Goal: Information Seeking & Learning: Understand process/instructions

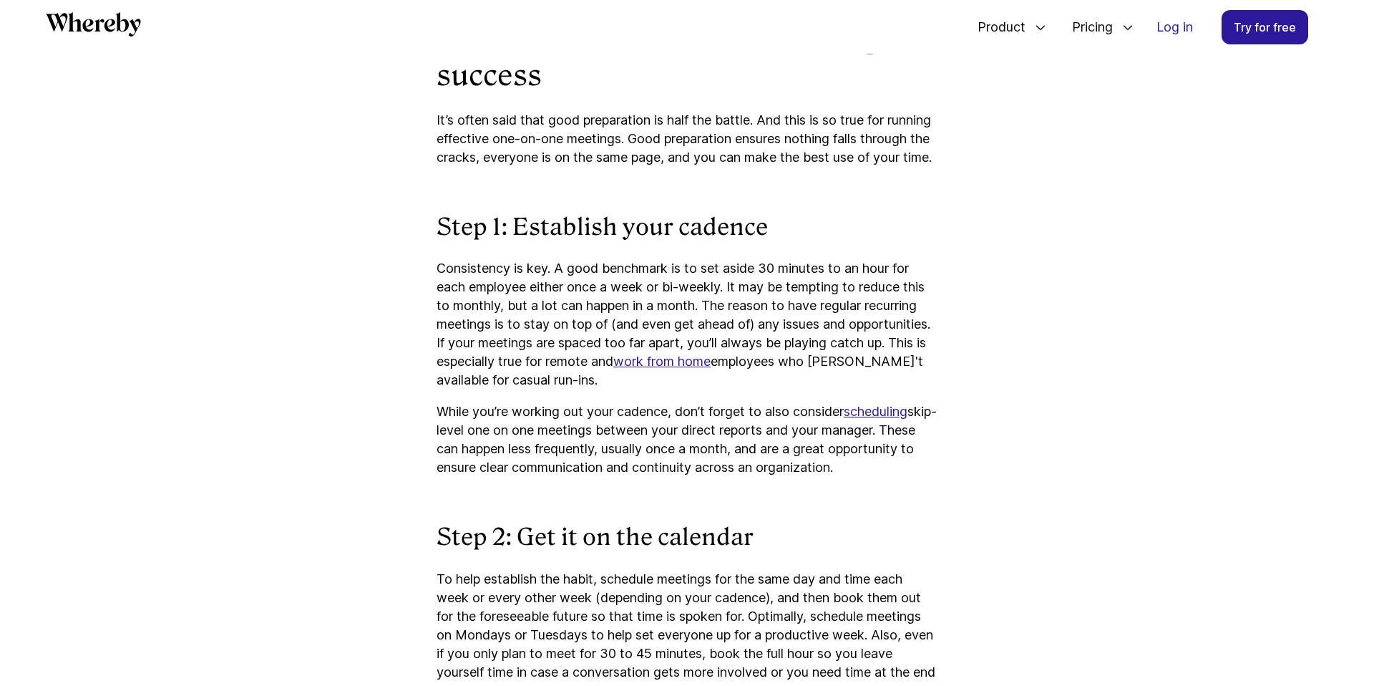
scroll to position [2457, 0]
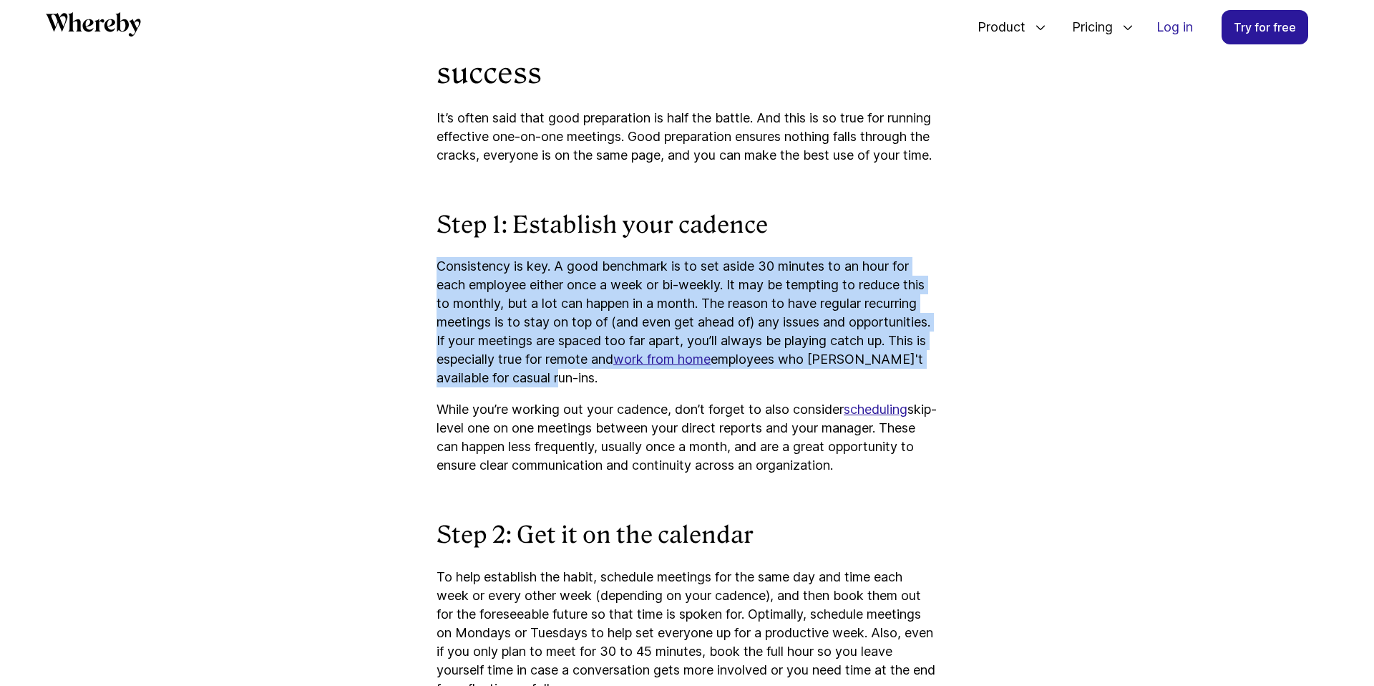
drag, startPoint x: 434, startPoint y: 286, endPoint x: 734, endPoint y: 402, distance: 321.8
copy p "Consistency is key. A good benchmark is to set aside 30 minutes to an hour for …"
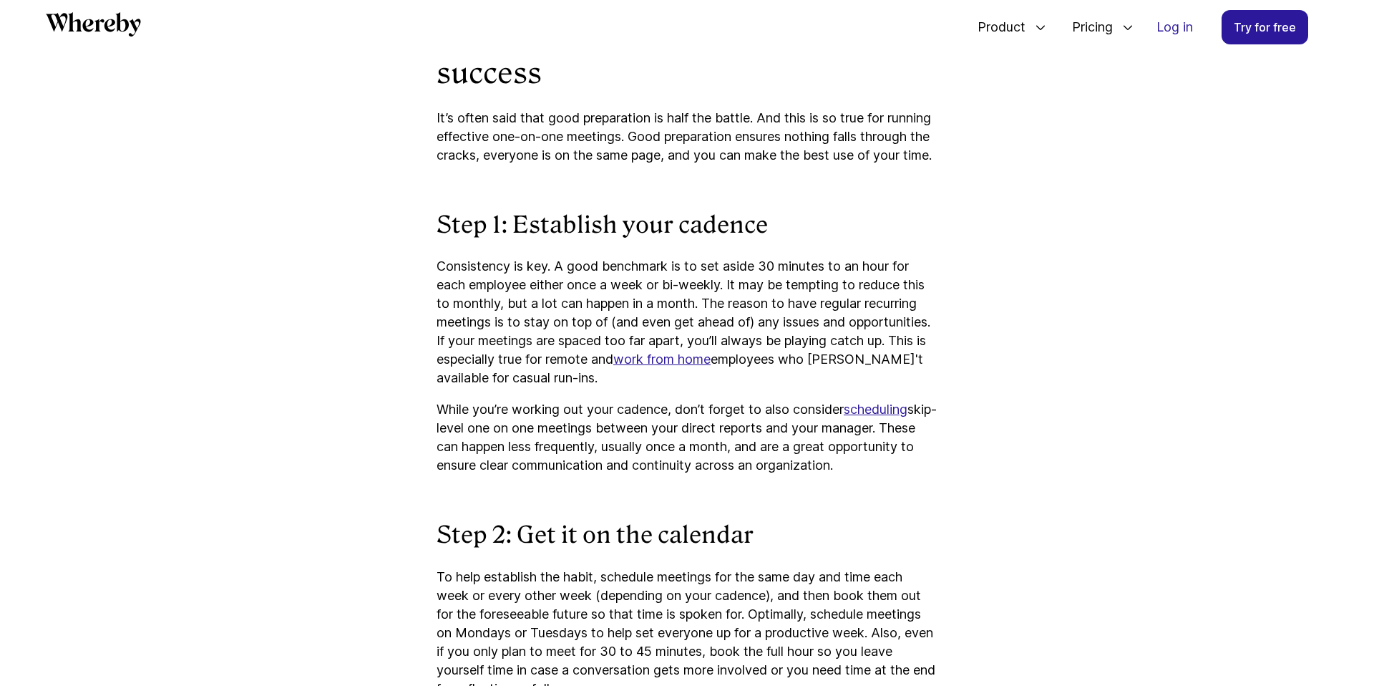
click at [515, 374] on p "Consistency is key. A good benchmark is to set aside 30 minutes to an hour for …" at bounding box center [687, 322] width 501 height 130
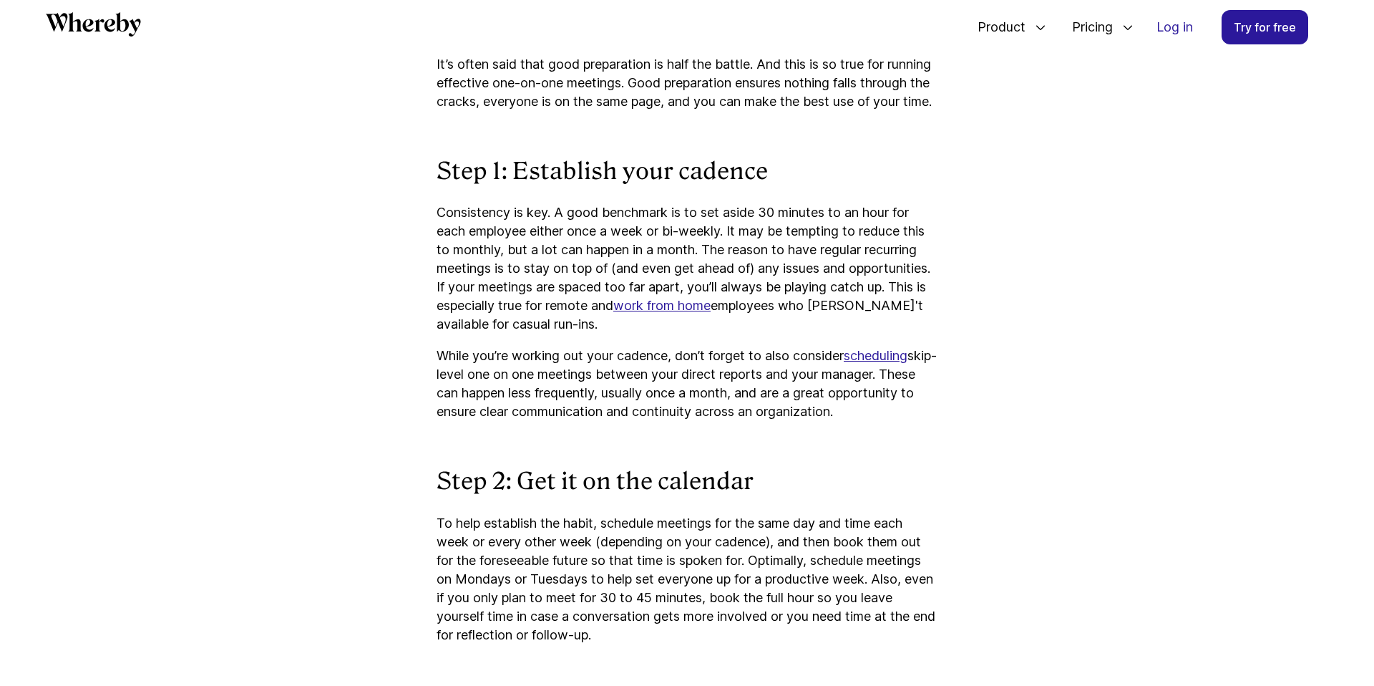
scroll to position [2563, 0]
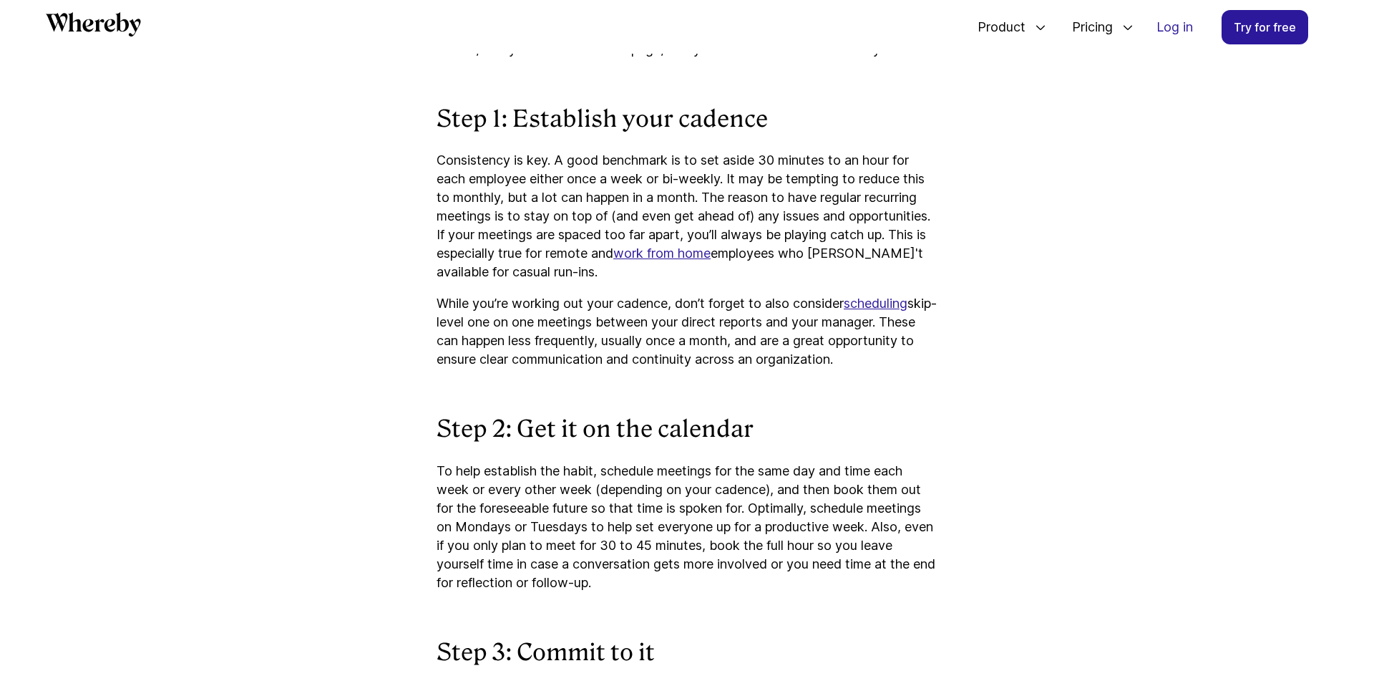
drag, startPoint x: 440, startPoint y: 324, endPoint x: 986, endPoint y: 377, distance: 548.8
copy p "While you’re working out your cadence, don’t forget to also consider scheduling…"
click at [722, 445] on h3 "Step 2: Get it on the calendar" at bounding box center [687, 429] width 501 height 30
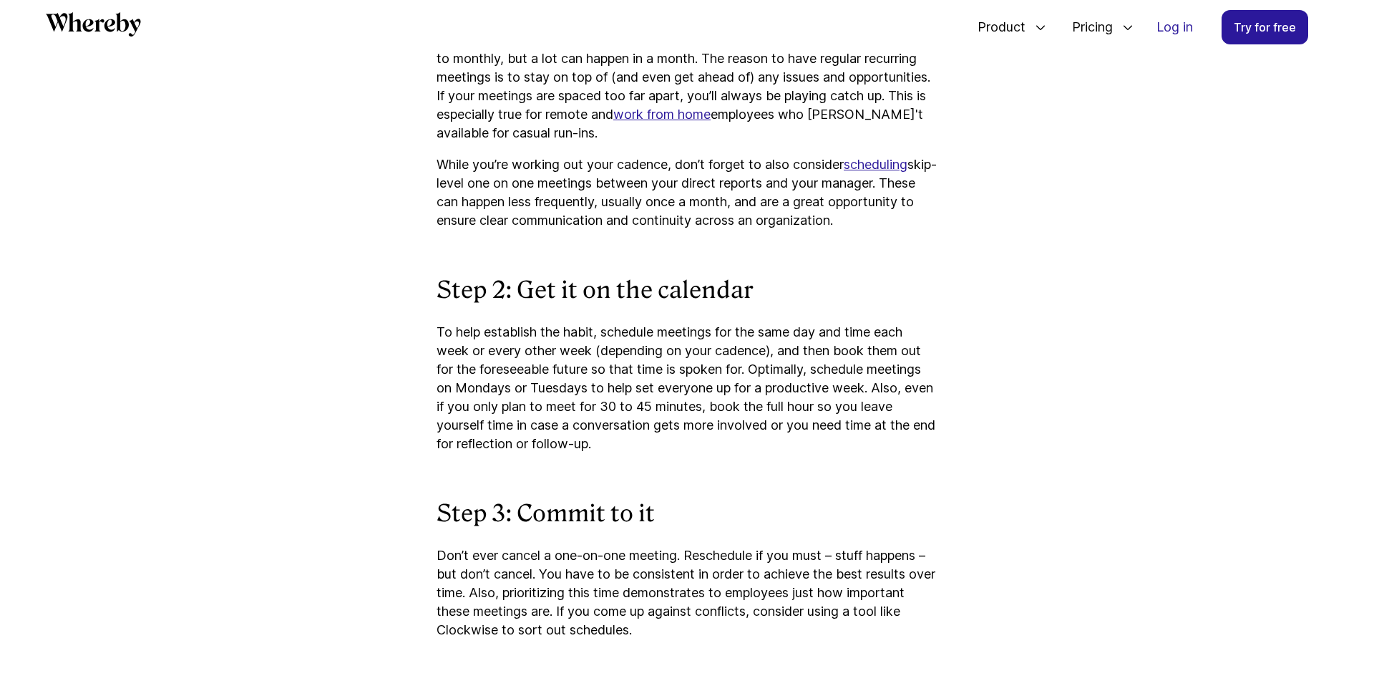
scroll to position [2742, 0]
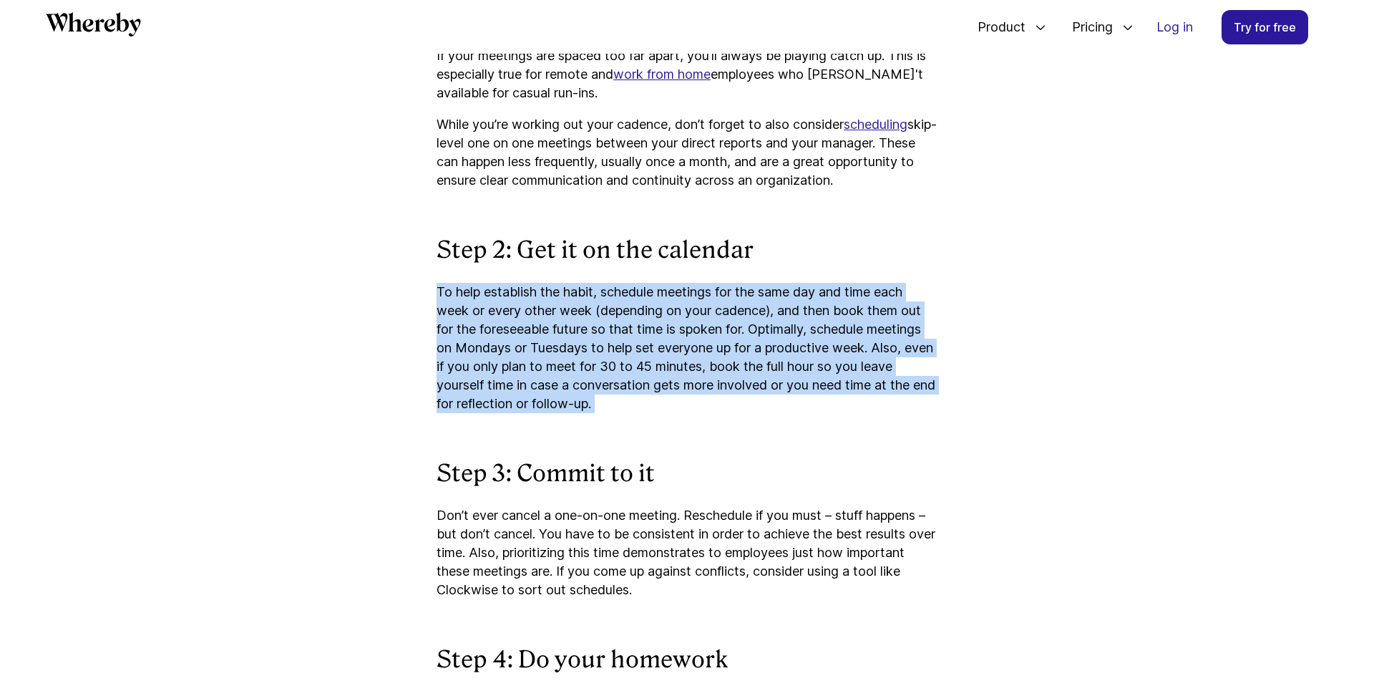
drag, startPoint x: 440, startPoint y: 309, endPoint x: 694, endPoint y: 447, distance: 289.9
click at [621, 429] on div at bounding box center [621, 429] width 0 height 0
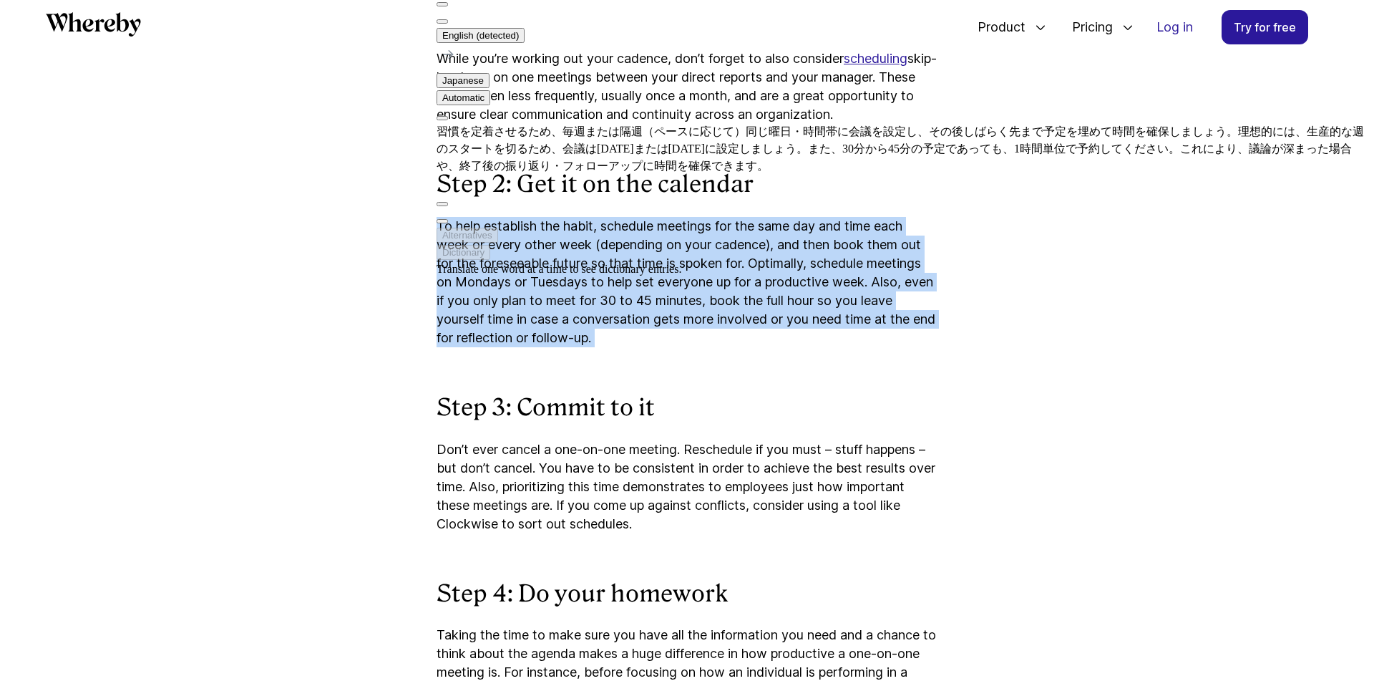
scroll to position [2927, 0]
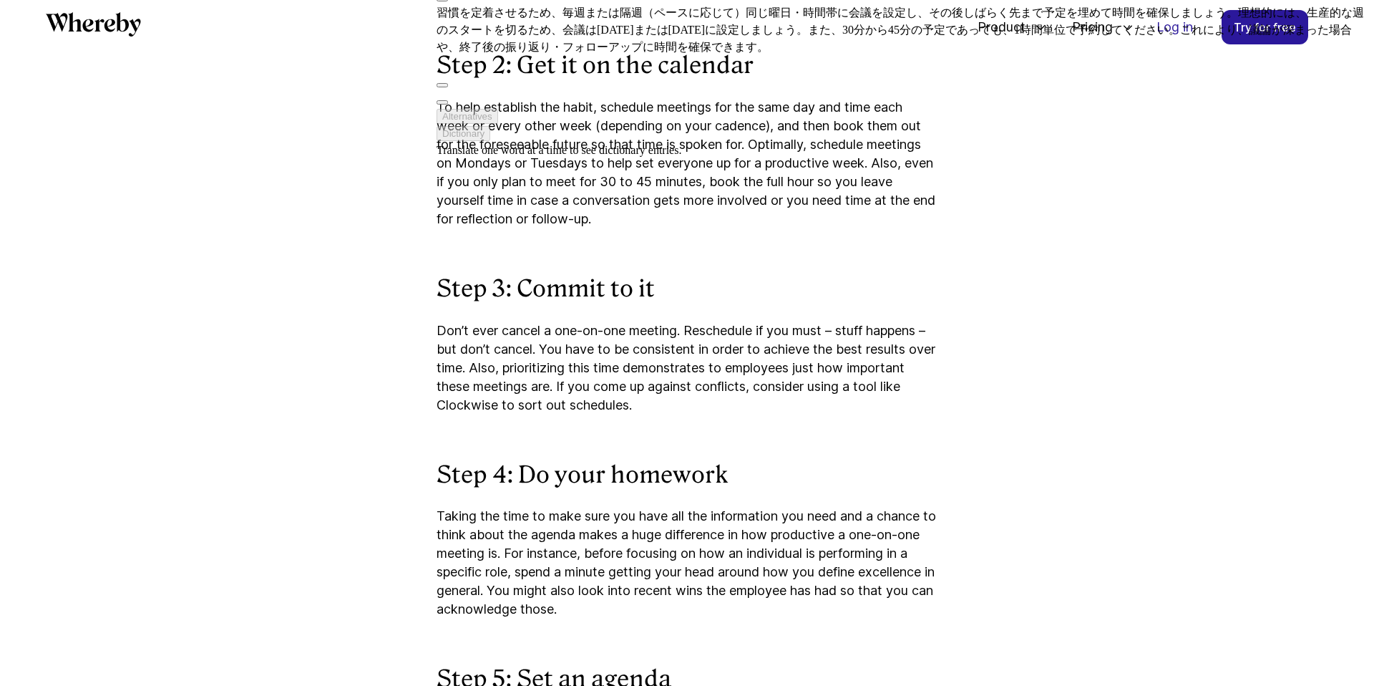
click at [506, 398] on p "Don’t ever cancel a one-on-one meeting. Reschedule if you must – stuff happens …" at bounding box center [687, 367] width 501 height 93
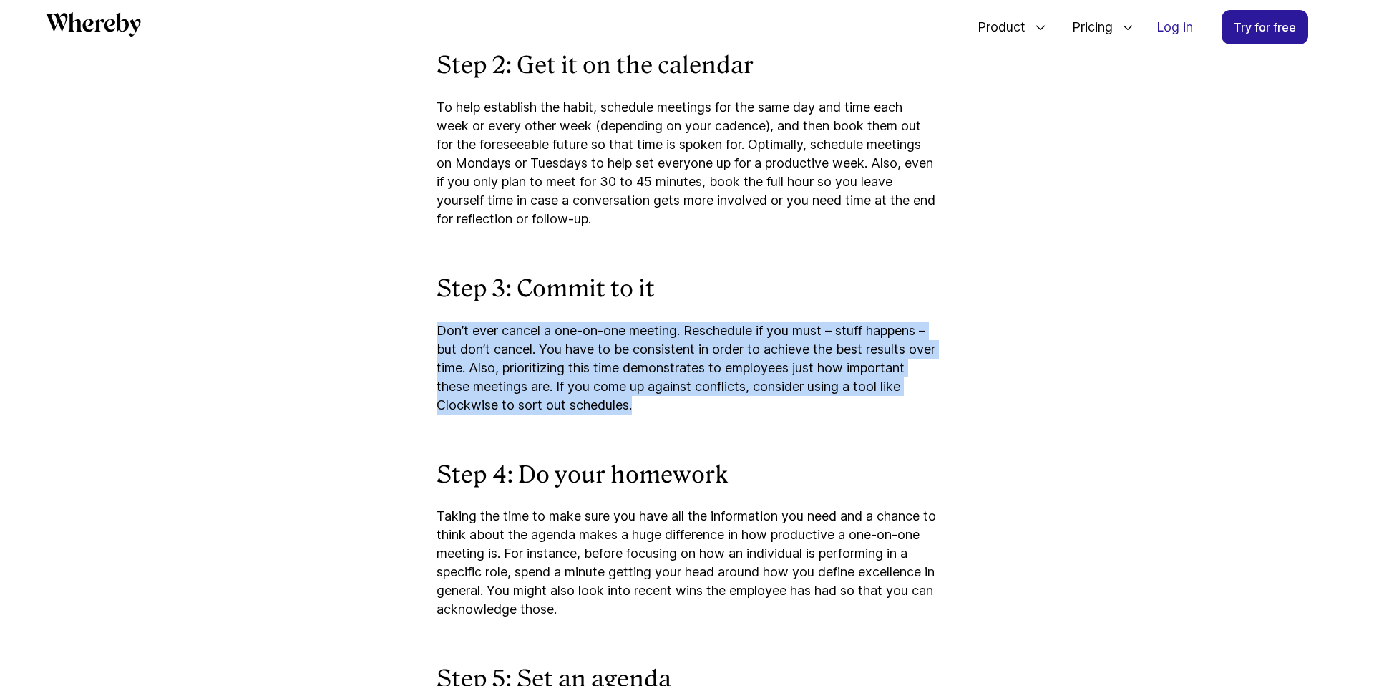
drag, startPoint x: 435, startPoint y: 350, endPoint x: 749, endPoint y: 419, distance: 321.1
click at [685, 430] on div at bounding box center [685, 430] width 0 height 0
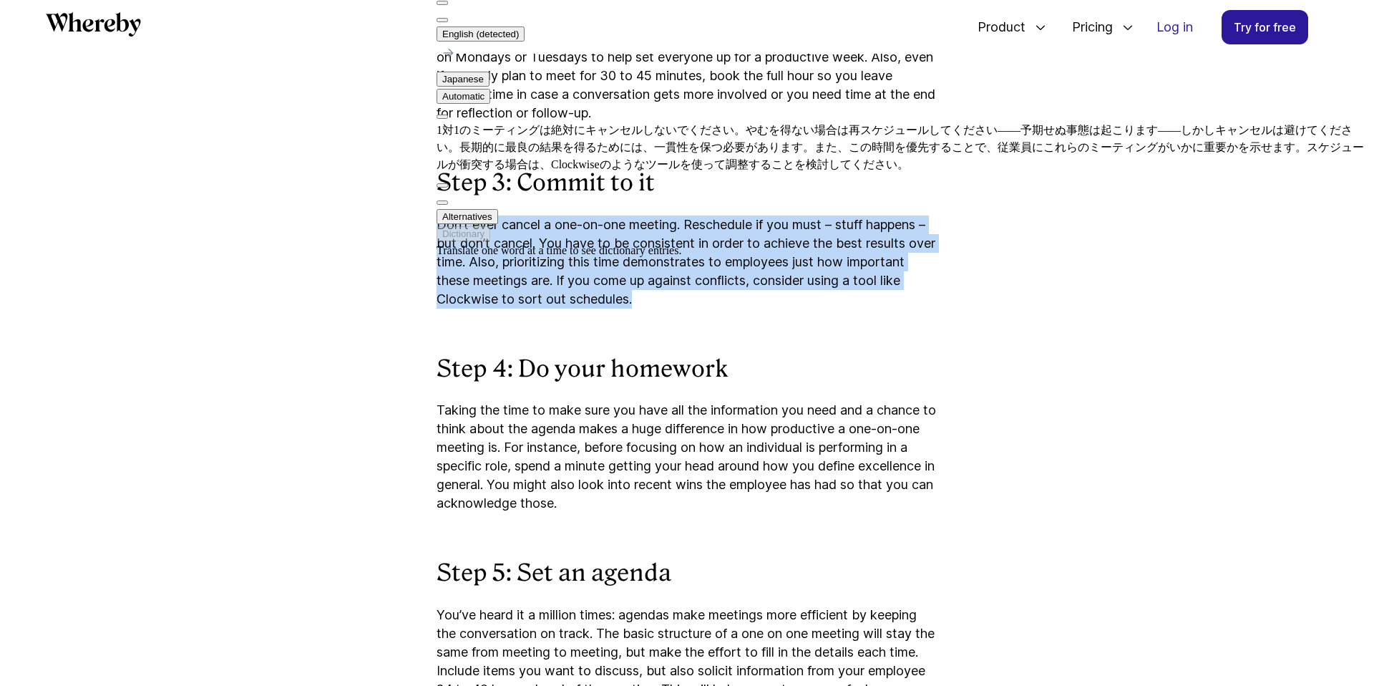
scroll to position [3056, 0]
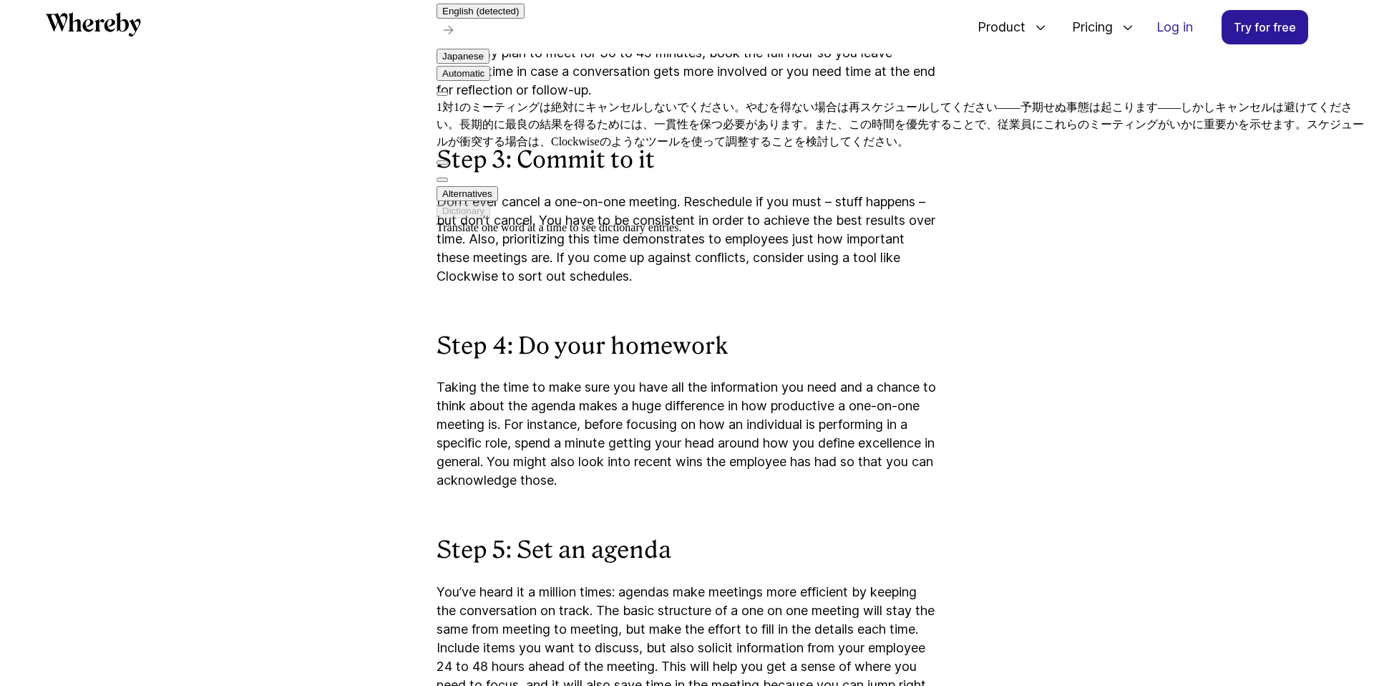
click at [596, 477] on p "Taking the time to make sure you have all the information you need and a chance…" at bounding box center [687, 434] width 501 height 112
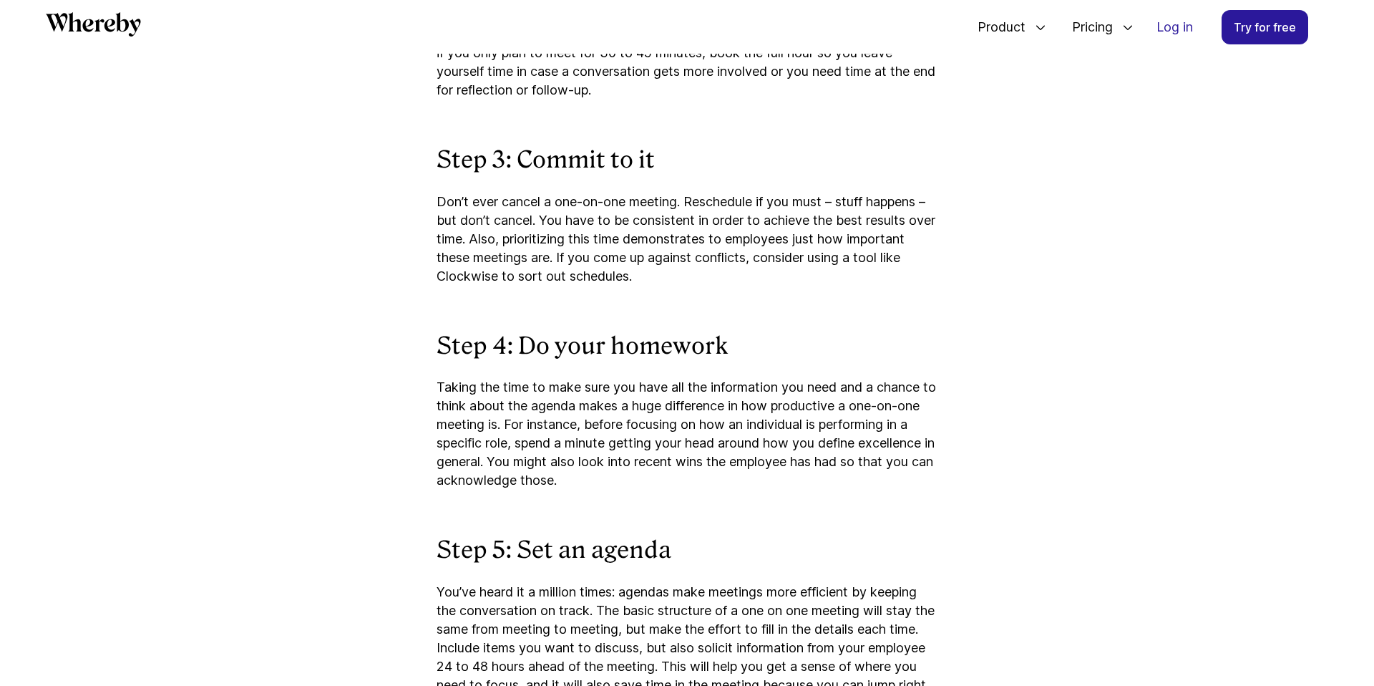
drag, startPoint x: 437, startPoint y: 403, endPoint x: 717, endPoint y: 497, distance: 294.5
click at [717, 490] on p "Taking the time to make sure you have all the information you need and a chance…" at bounding box center [687, 434] width 501 height 112
click at [660, 506] on div at bounding box center [660, 506] width 0 height 0
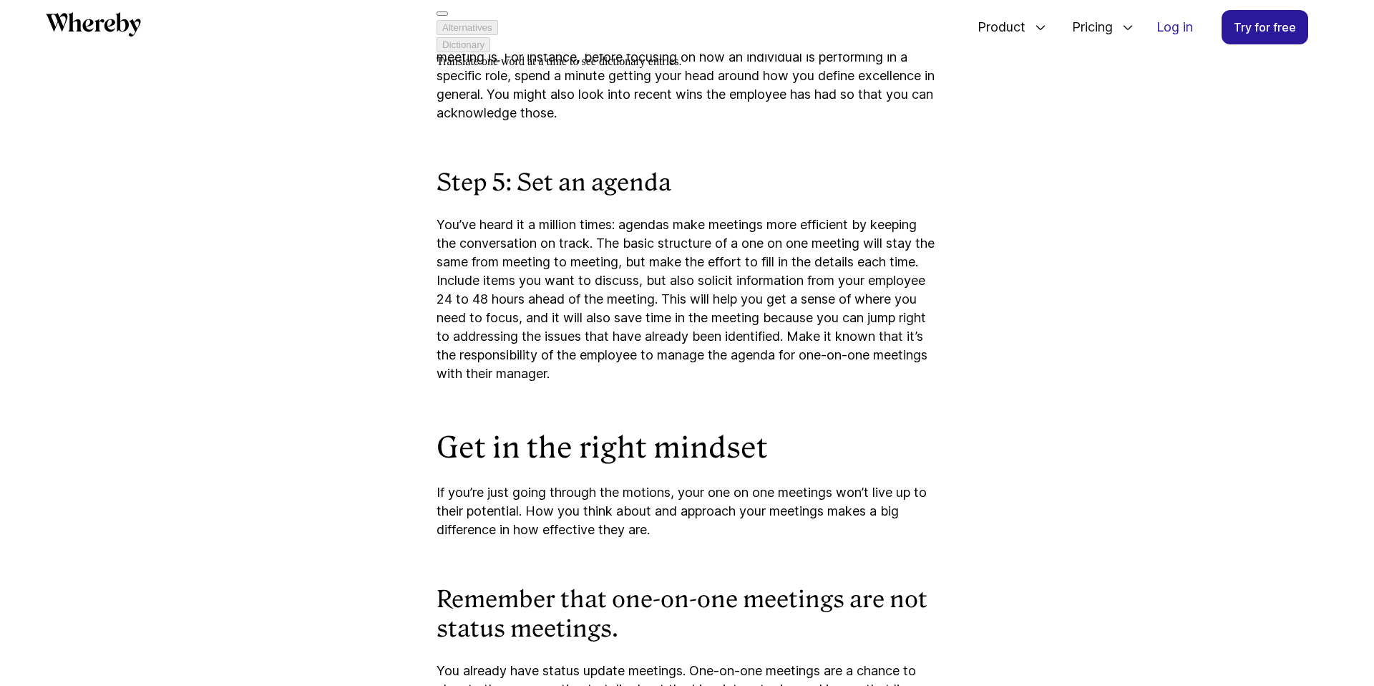
scroll to position [3460, 0]
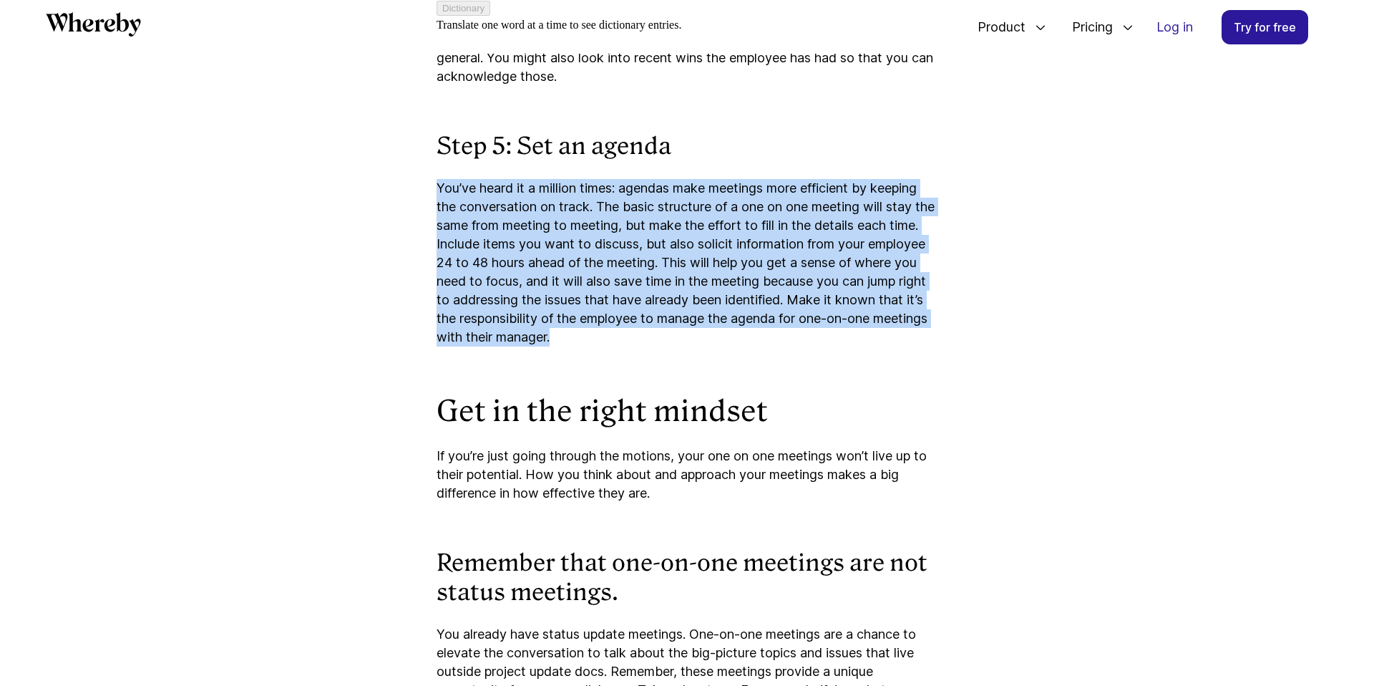
drag, startPoint x: 433, startPoint y: 203, endPoint x: 694, endPoint y: 354, distance: 302.1
click at [694, 354] on article "A Simple Framework for Effective One-on-One Meetings No Matter Your Role (and a…" at bounding box center [687, 501] width 859 height 7442
click at [661, 362] on div at bounding box center [661, 362] width 0 height 0
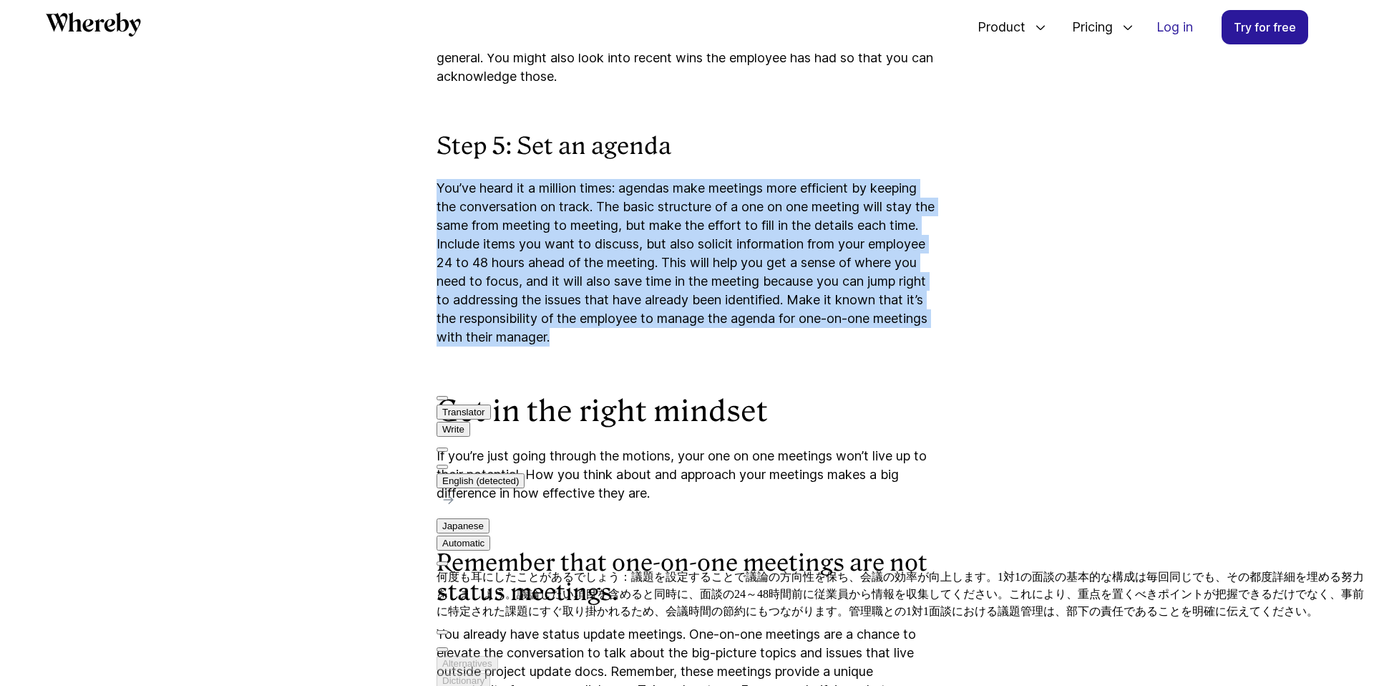
click at [382, 485] on article "A Simple Framework for Effective One-on-One Meetings No Matter Your Role (and a…" at bounding box center [687, 501] width 859 height 7442
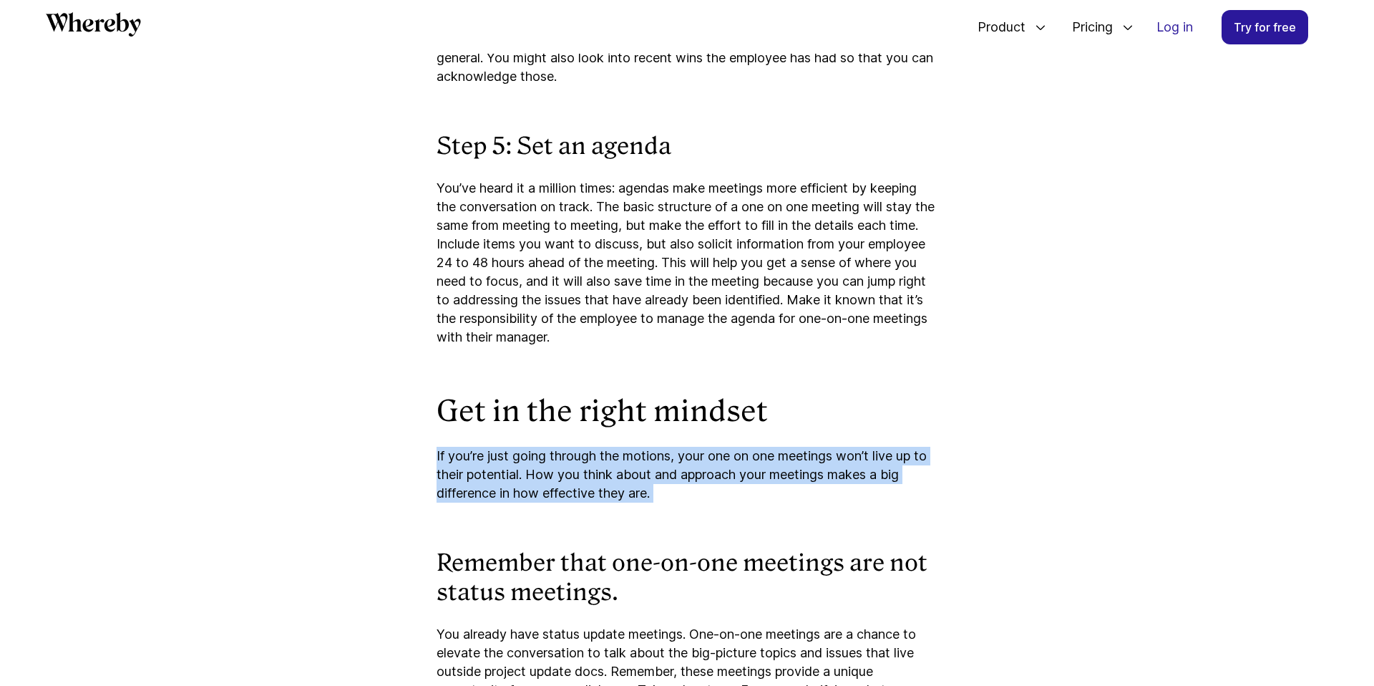
drag, startPoint x: 432, startPoint y: 477, endPoint x: 707, endPoint y: 528, distance: 279.5
click at [707, 528] on article "A Simple Framework for Effective One-on-One Meetings No Matter Your Role (and a…" at bounding box center [687, 501] width 859 height 7442
click at [659, 518] on div at bounding box center [659, 518] width 0 height 0
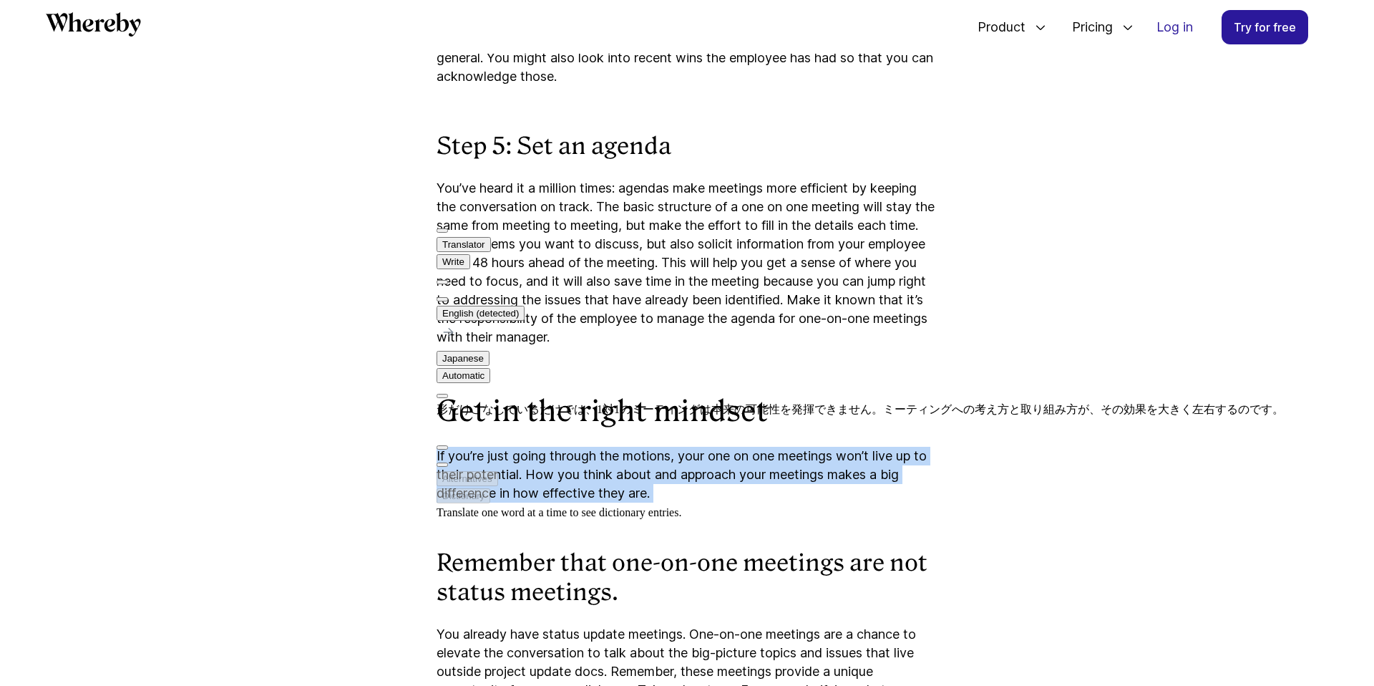
click at [591, 502] on p "If you’re just going through the motions, your one on one meetings won’t live u…" at bounding box center [687, 475] width 501 height 56
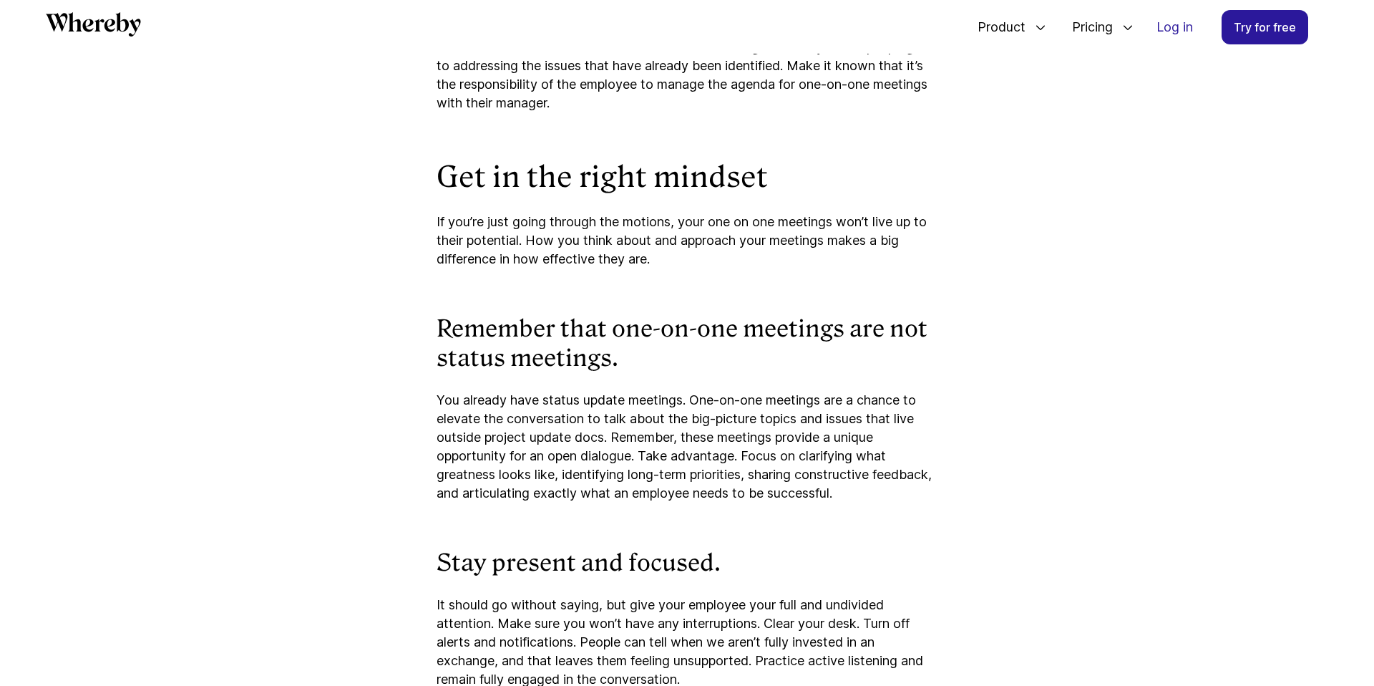
scroll to position [3696, 0]
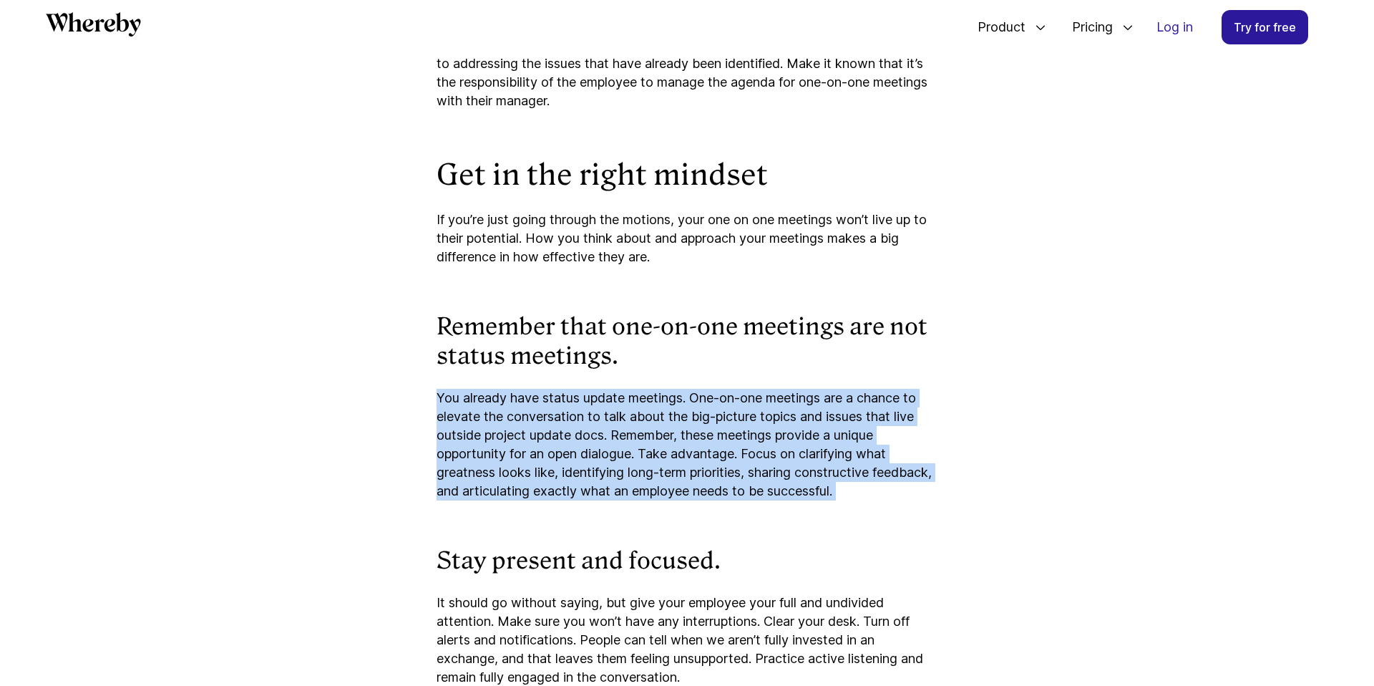
drag, startPoint x: 437, startPoint y: 422, endPoint x: 936, endPoint y: 523, distance: 509.0
click at [936, 523] on div "The one-on-one meeting is one of the most powerful tools in a manager’s toolbox…" at bounding box center [687, 437] width 501 height 6741
click at [909, 517] on div at bounding box center [909, 517] width 0 height 0
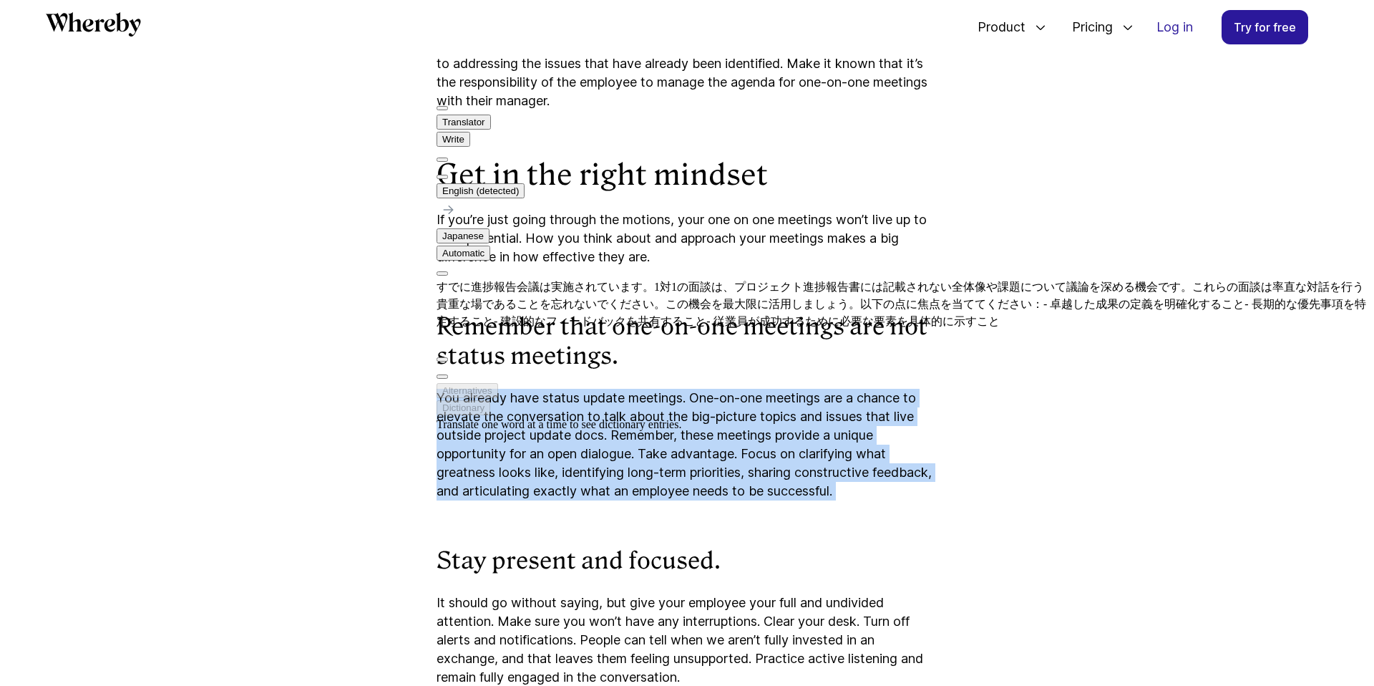
click at [563, 550] on div "The one-on-one meeting is one of the most powerful tools in a manager’s toolbox…" at bounding box center [687, 437] width 501 height 6741
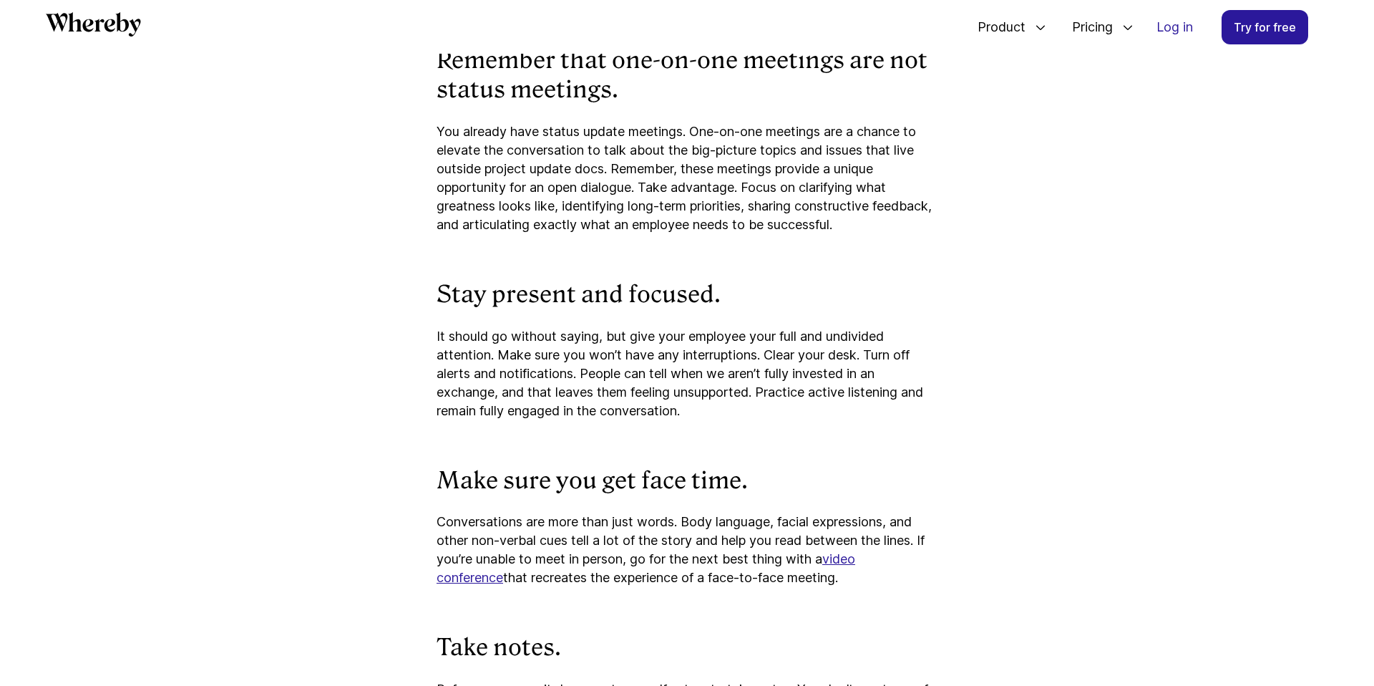
scroll to position [3968, 0]
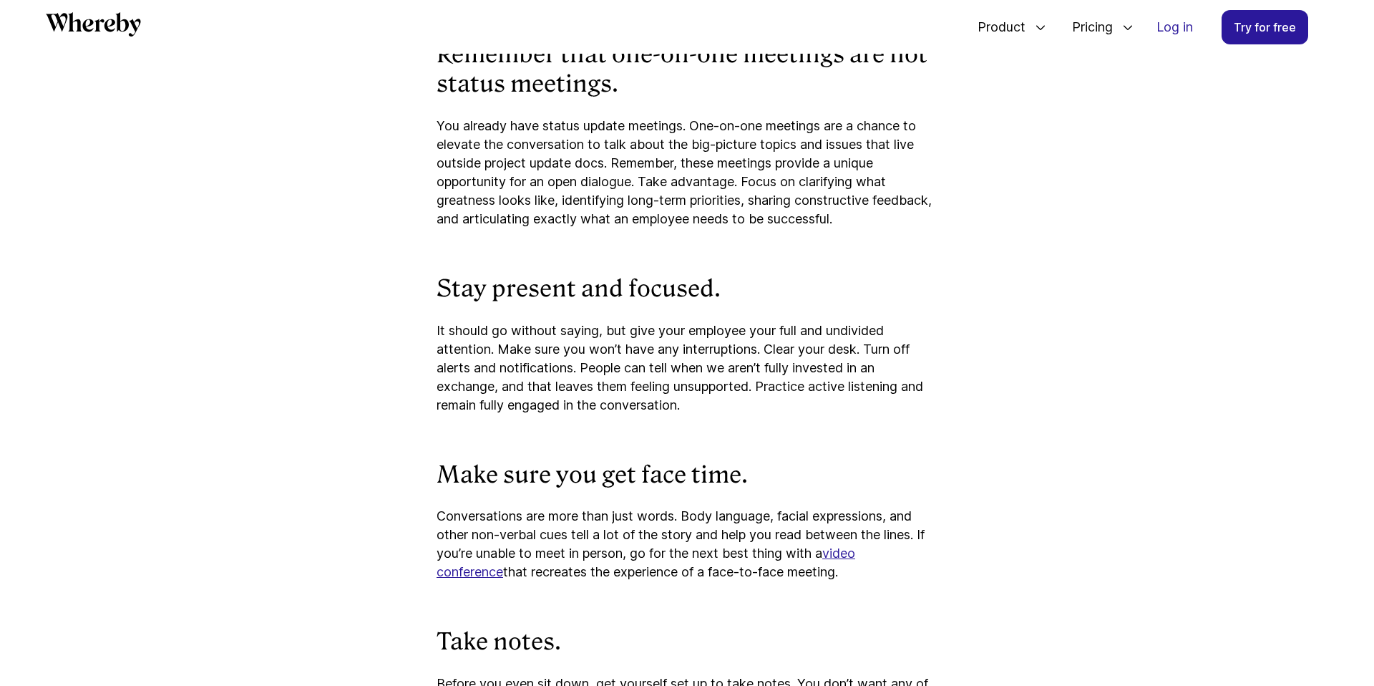
click at [442, 360] on p "It should go without saying, but give your employee your full and undivided att…" at bounding box center [687, 367] width 501 height 93
drag, startPoint x: 434, startPoint y: 349, endPoint x: 704, endPoint y: 423, distance: 280.4
copy p "It should go without saying, but give your employee your full and undivided att…"
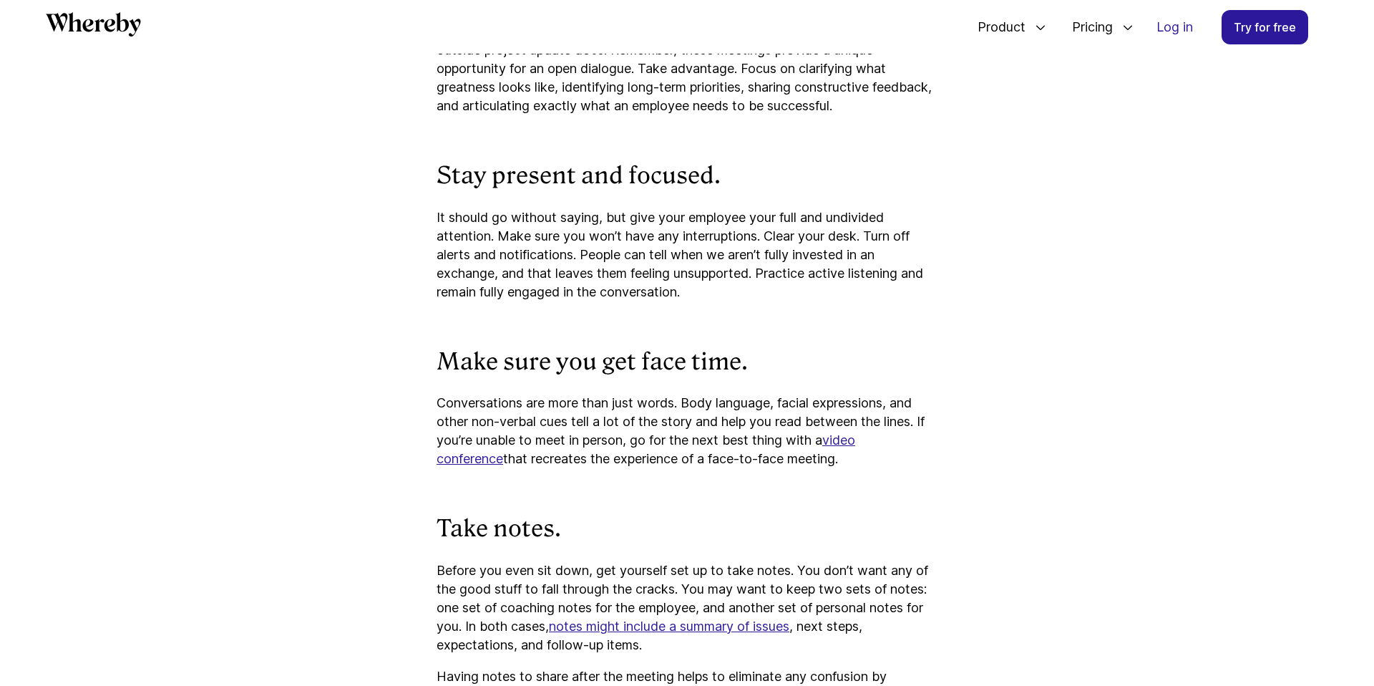
scroll to position [4082, 0]
click at [508, 467] on p "Conversations are more than just words. Body language, facial expressions, and …" at bounding box center [687, 429] width 501 height 74
drag, startPoint x: 431, startPoint y: 421, endPoint x: 1017, endPoint y: 469, distance: 588.2
click at [856, 483] on div at bounding box center [856, 483] width 0 height 0
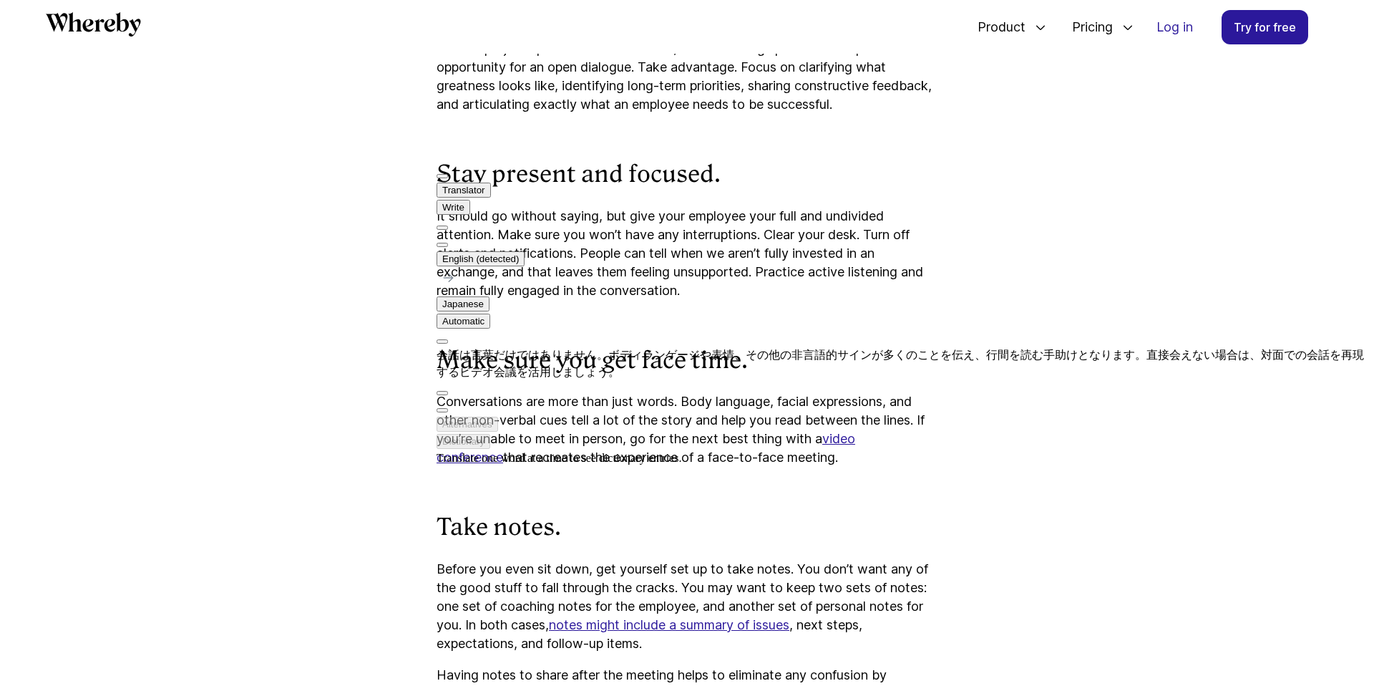
click at [719, 543] on h3 "Take notes." at bounding box center [687, 528] width 501 height 30
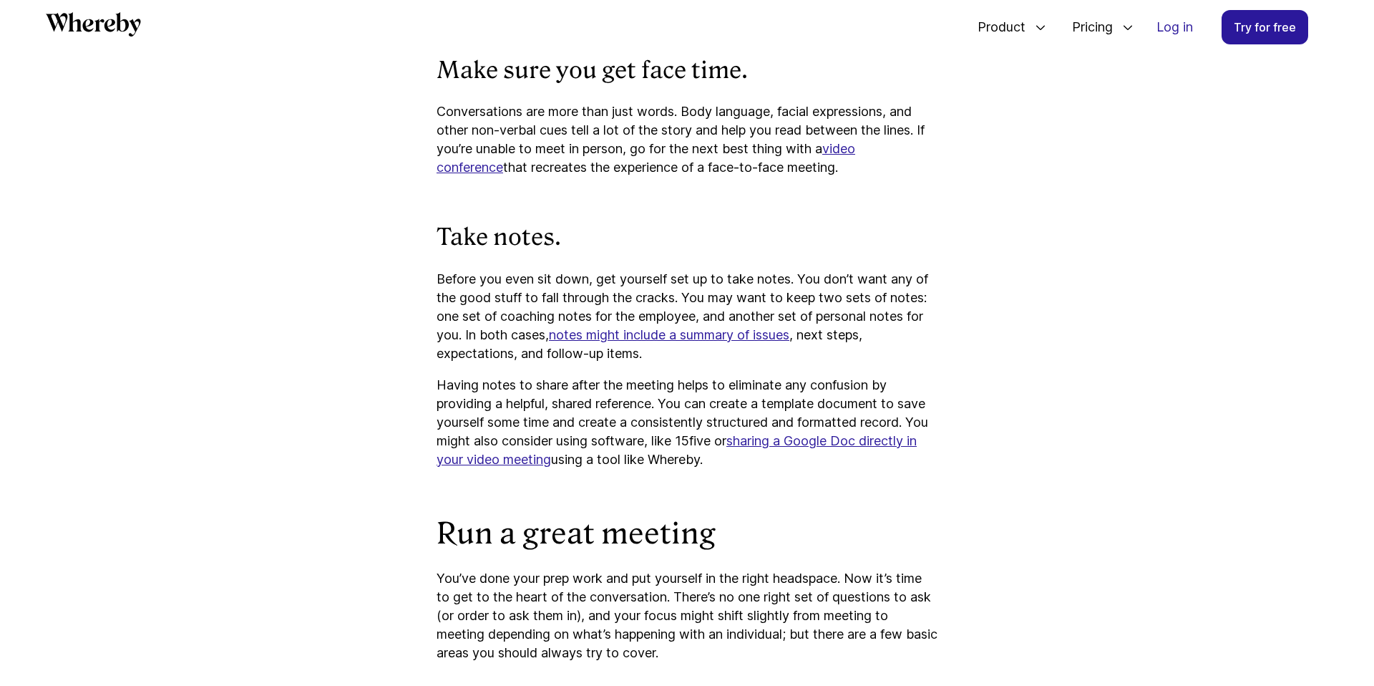
scroll to position [4383, 0]
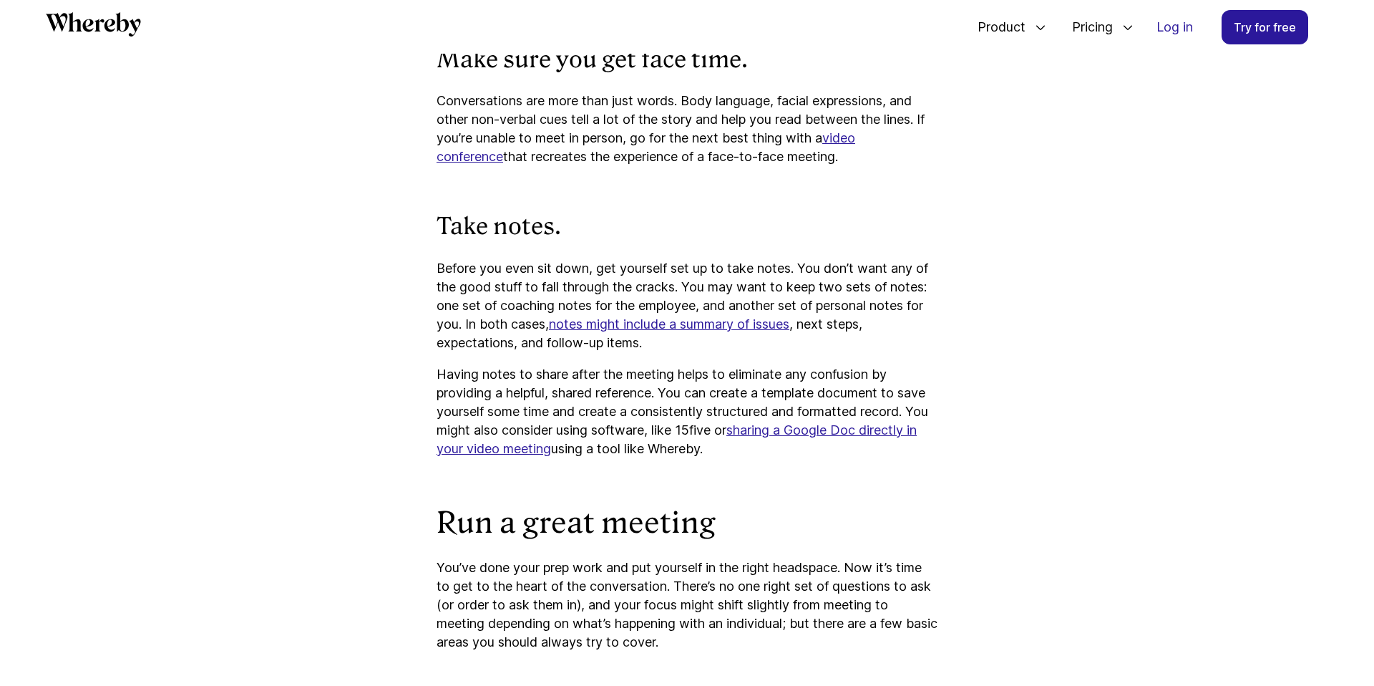
drag, startPoint x: 432, startPoint y: 288, endPoint x: 807, endPoint y: 459, distance: 412.3
click at [803, 474] on div at bounding box center [803, 474] width 0 height 0
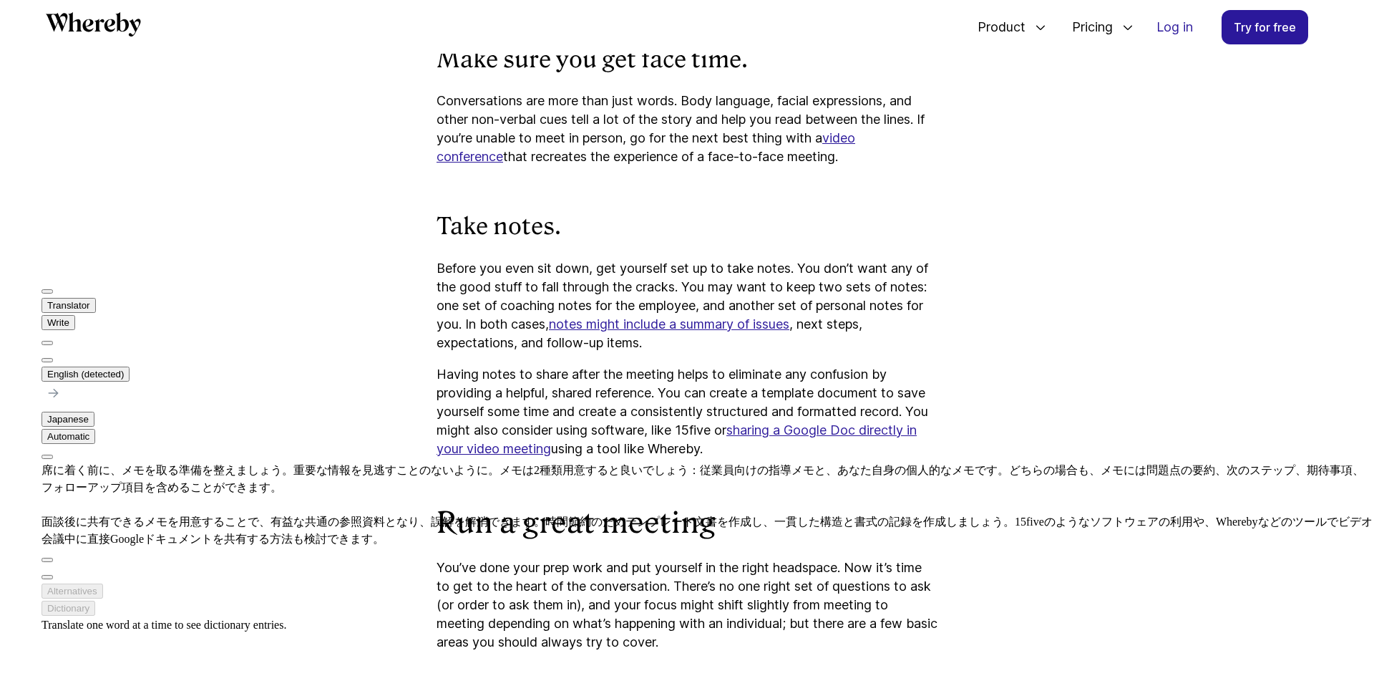
drag, startPoint x: 272, startPoint y: 379, endPoint x: 304, endPoint y: 401, distance: 39.1
click at [304, 462] on div "席に着く前に、メモを取る準備を整えましょう。重要な情報を見逃すことのないように。メモは2種類用意すると良いでしょう：従業員向けの指導メモと、あなた自身の個人的…" at bounding box center [708, 505] width 1333 height 86
drag, startPoint x: 306, startPoint y: 472, endPoint x: 387, endPoint y: 502, distance: 87.0
click at [387, 502] on div "席に着く前に、メモを取る準備を整えましょう。重要な情報を見逃すことのないように。メモは2種類用意すると良いでしょう：従業員向けの指導メモと、あなた自身の個人的…" at bounding box center [708, 505] width 1333 height 86
click at [799, 458] on p "Having notes to share after the meeting helps to eliminate any confusion by pro…" at bounding box center [687, 411] width 501 height 93
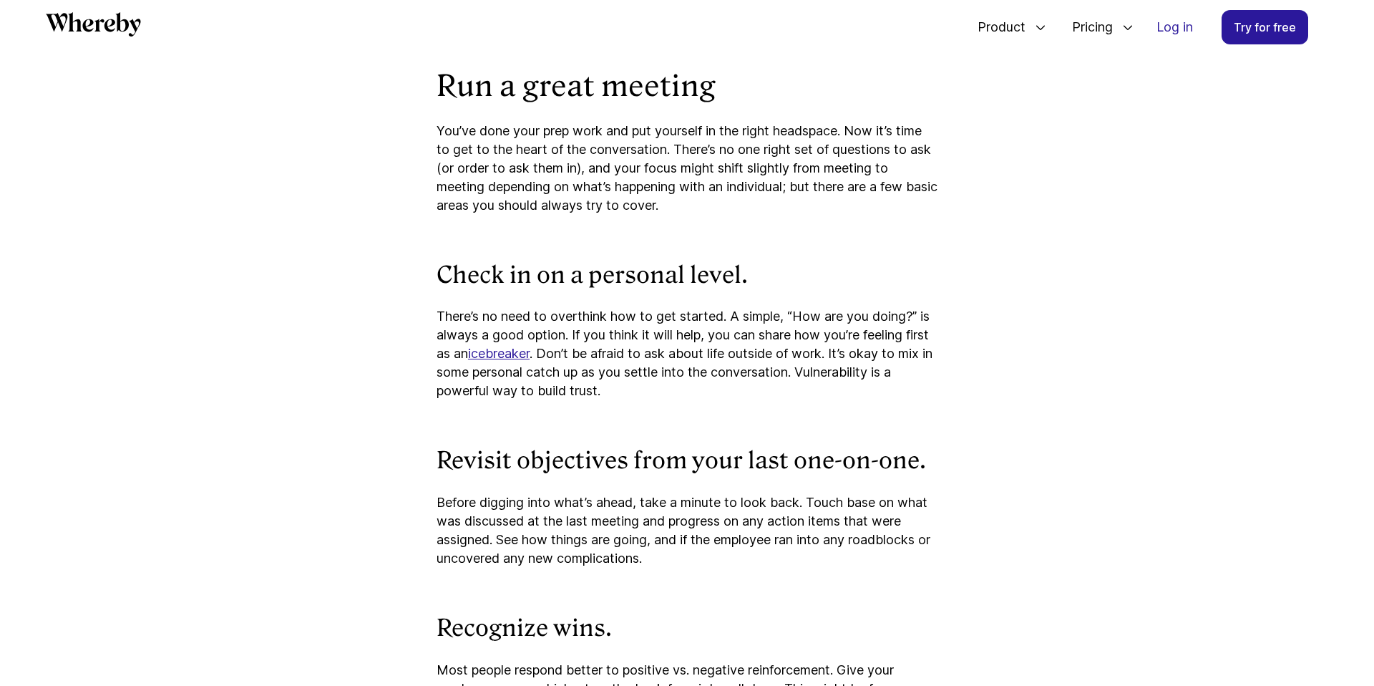
scroll to position [4832, 0]
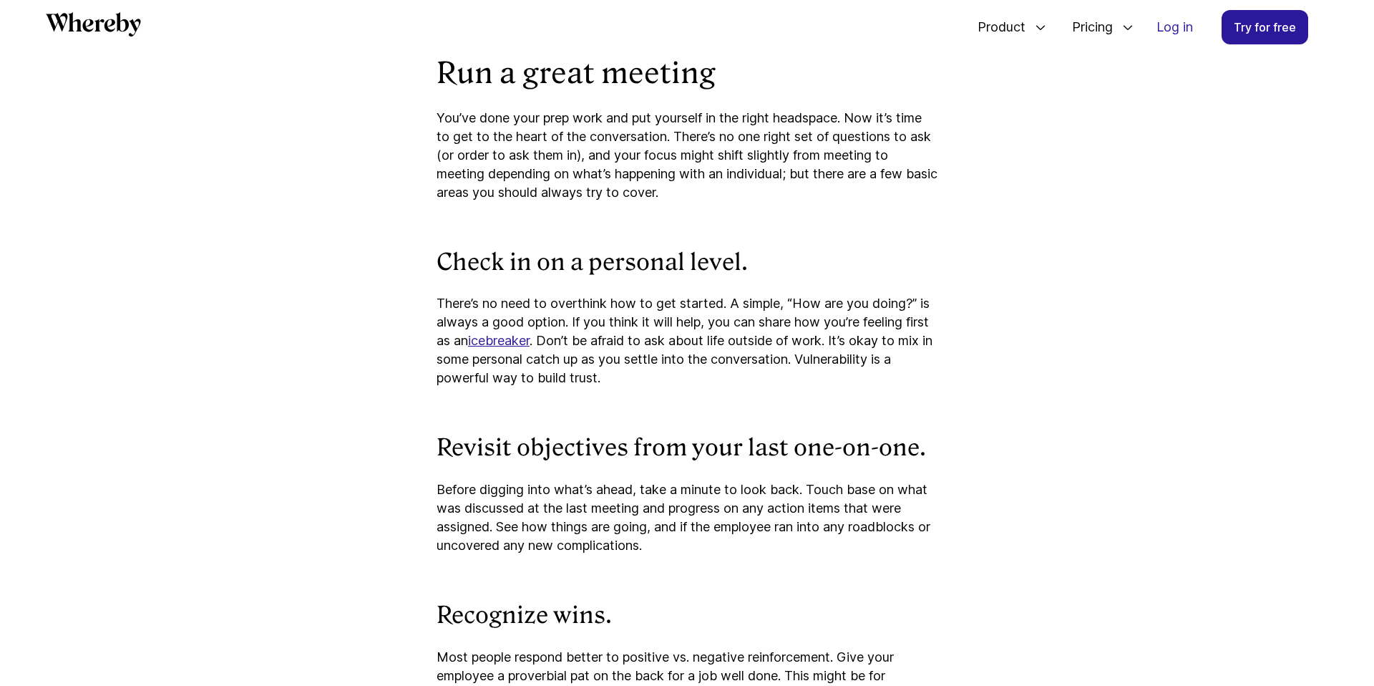
drag, startPoint x: 636, startPoint y: 402, endPoint x: 423, endPoint y: 322, distance: 227.0
click at [437, 293] on div at bounding box center [437, 293] width 0 height 0
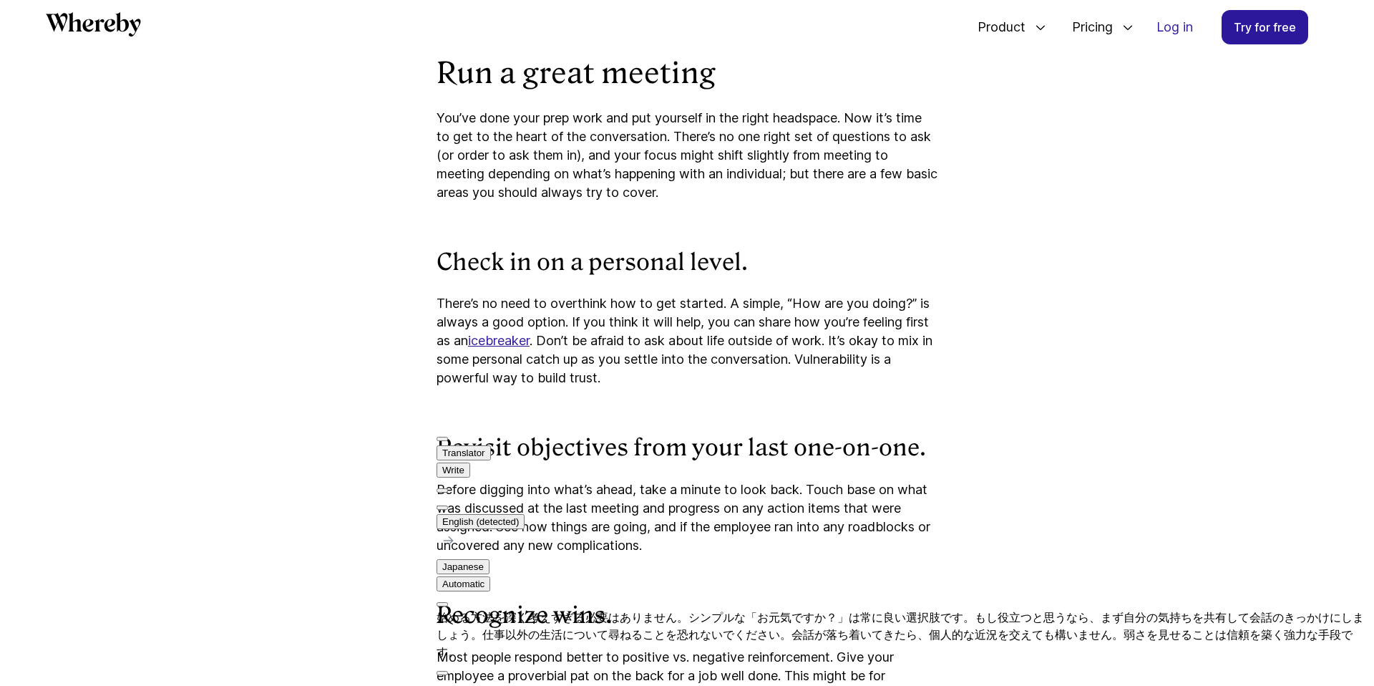
click at [548, 609] on div "始める方法を深く考えすぎる必要はありません。シンプルな「お元気ですか？」は常に良い選択肢です。もし役立つと思うなら、まず自分の気持ちを共有して会話のきっかけに…" at bounding box center [906, 635] width 938 height 52
drag, startPoint x: 548, startPoint y: 560, endPoint x: 724, endPoint y: 592, distance: 179.7
click at [724, 609] on div "始める方法を深く考えすぎる必要はありません。シンプルな「お元気ですか？」は常に良い選択肢です。もし役立つと思うなら、まず自分の気持ちを共有して会話のきっかけに…" at bounding box center [906, 635] width 938 height 52
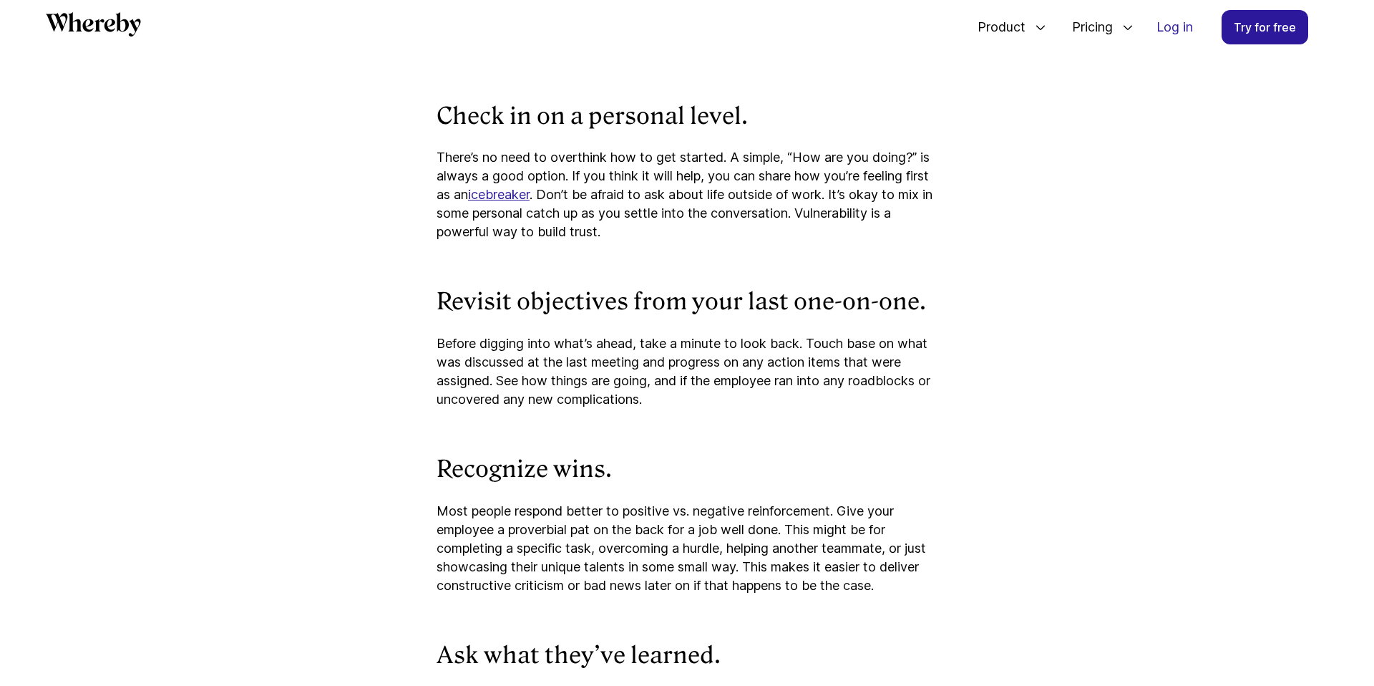
scroll to position [4983, 0]
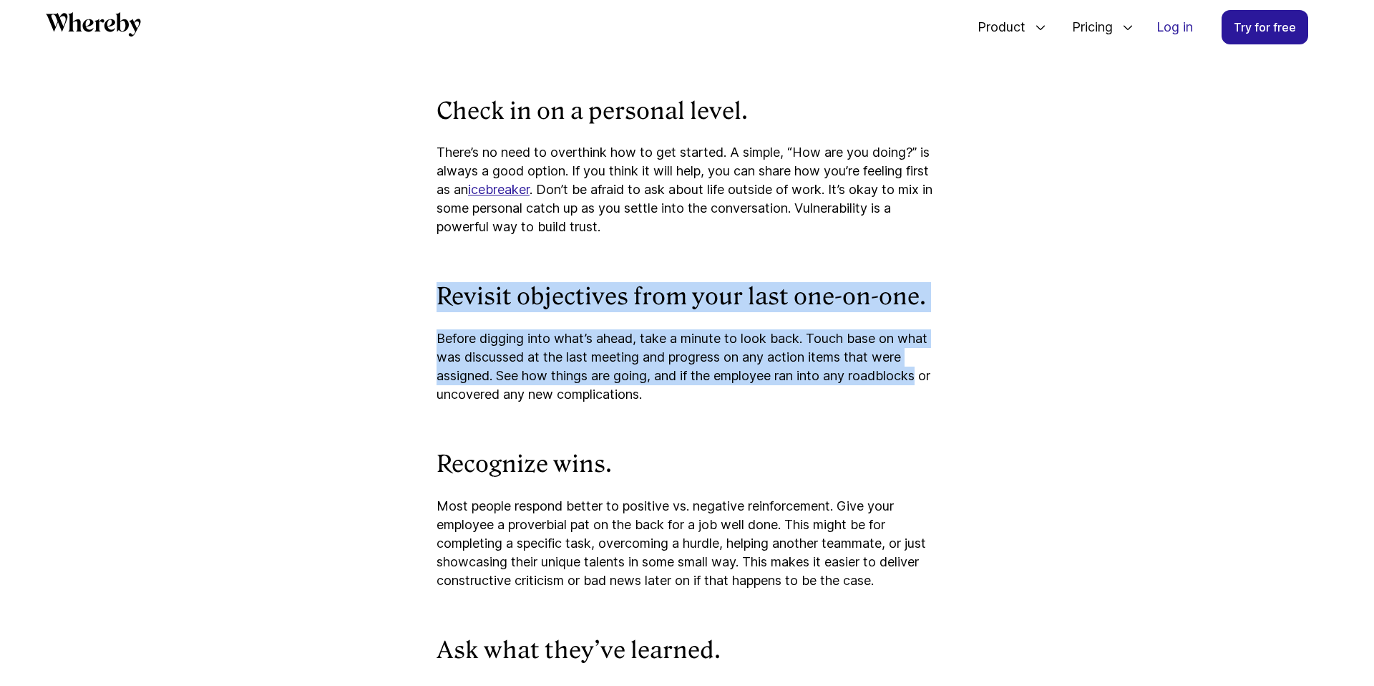
drag, startPoint x: 439, startPoint y: 316, endPoint x: 949, endPoint y: 395, distance: 516.5
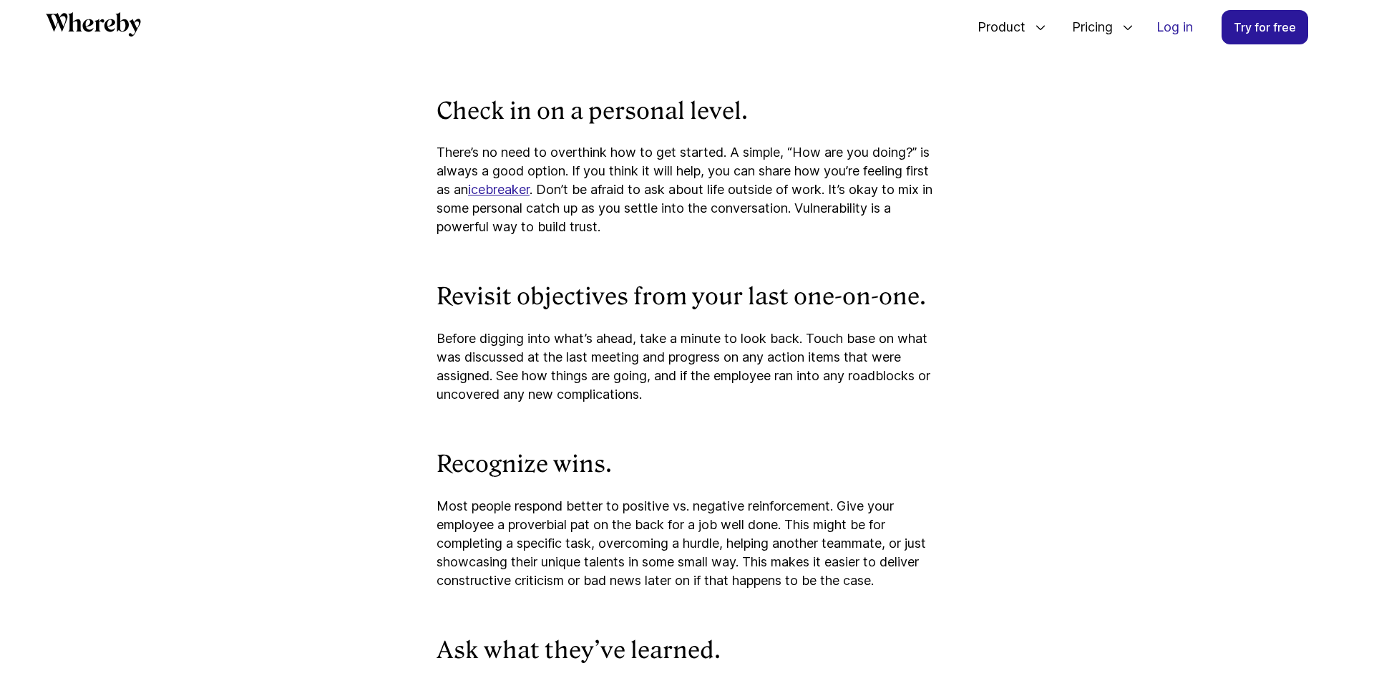
click at [763, 404] on p "Before digging into what’s ahead, take a minute to look back. Touch base on wha…" at bounding box center [687, 366] width 501 height 74
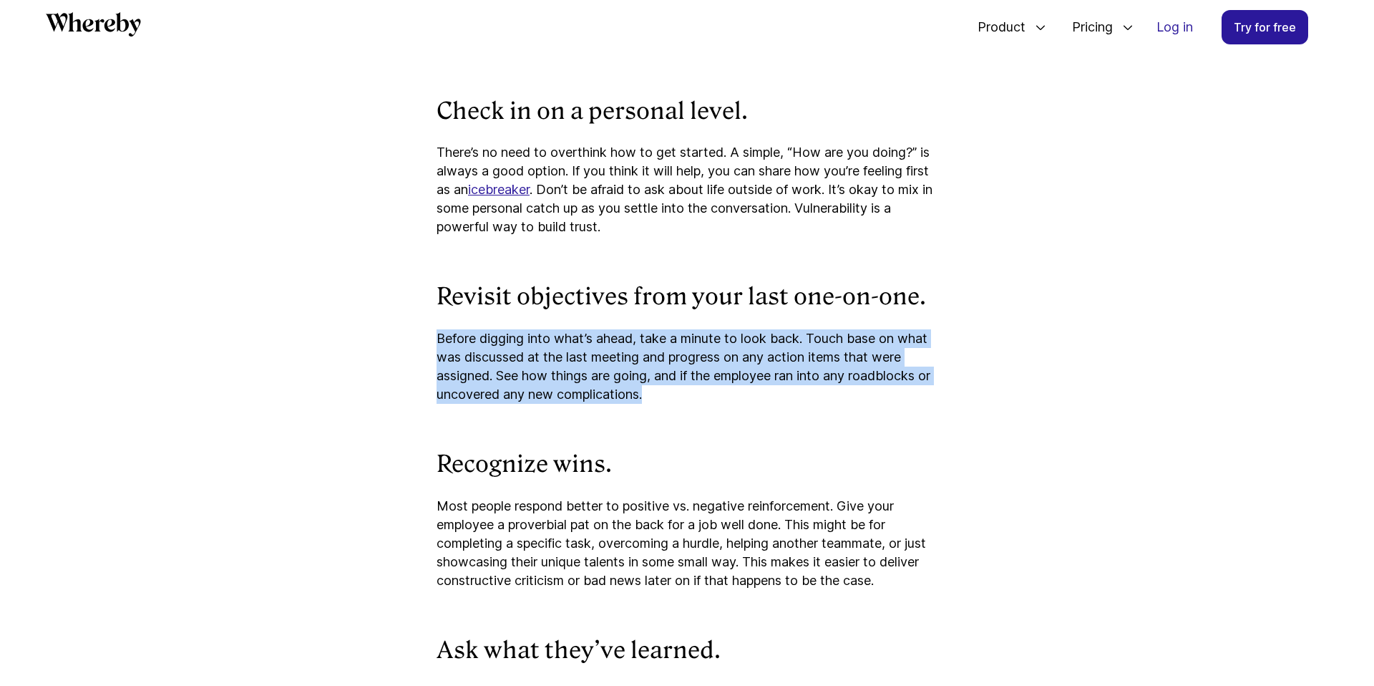
drag, startPoint x: 686, startPoint y: 413, endPoint x: 435, endPoint y: 354, distance: 257.3
click at [437, 327] on div at bounding box center [437, 327] width 0 height 0
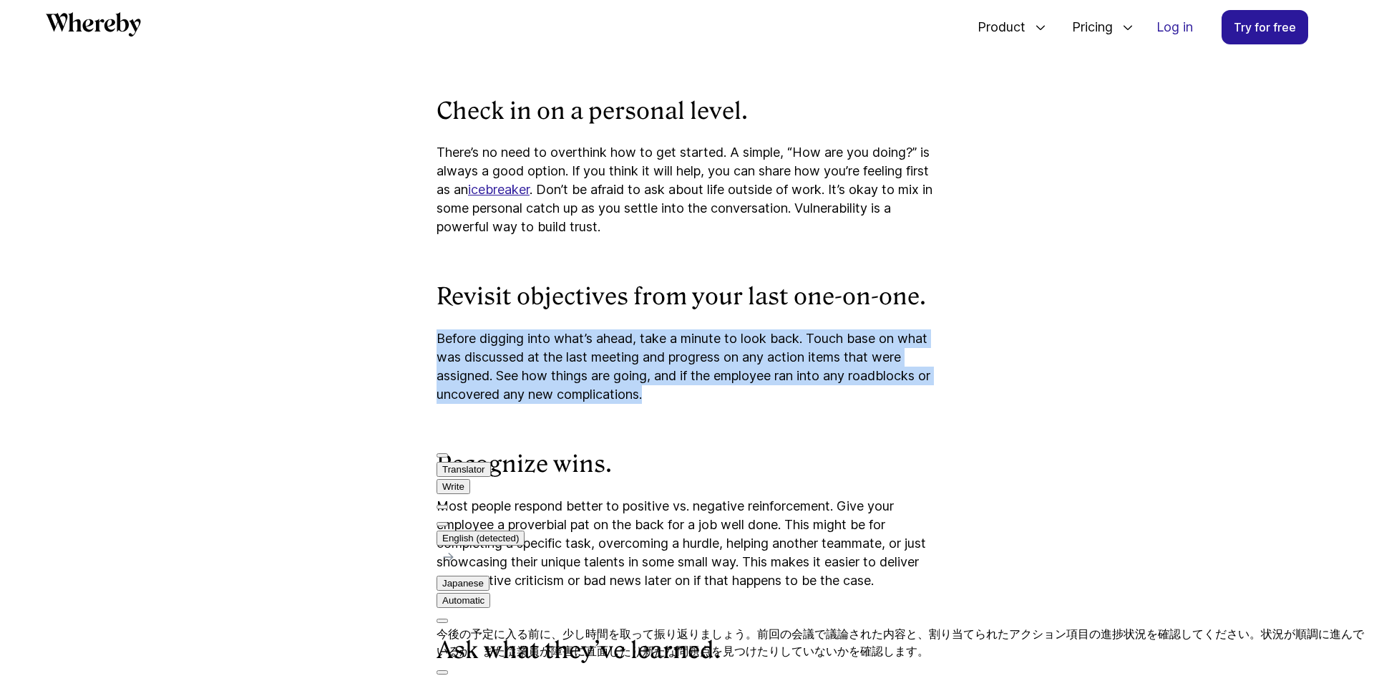
drag, startPoint x: 719, startPoint y: 539, endPoint x: 621, endPoint y: 535, distance: 98.8
click at [621, 626] on div "今後の予定に入る前に、少し時間を取って振り返りましょう。前回の会議で議論された内容と、割り当てられたアクション項目の進捗状況を確認してください。状況が順調に進…" at bounding box center [906, 643] width 938 height 34
drag, startPoint x: 502, startPoint y: 556, endPoint x: 744, endPoint y: 573, distance: 241.8
click at [744, 626] on div "今後の予定に入る前に、少し時間を取って振り返りましょう。前回の会議で議論された内容と、割り当てられたアクション項目の進捗状況を確認してください。状況が順調に進…" at bounding box center [906, 643] width 938 height 34
drag, startPoint x: 538, startPoint y: 577, endPoint x: 591, endPoint y: 586, distance: 54.4
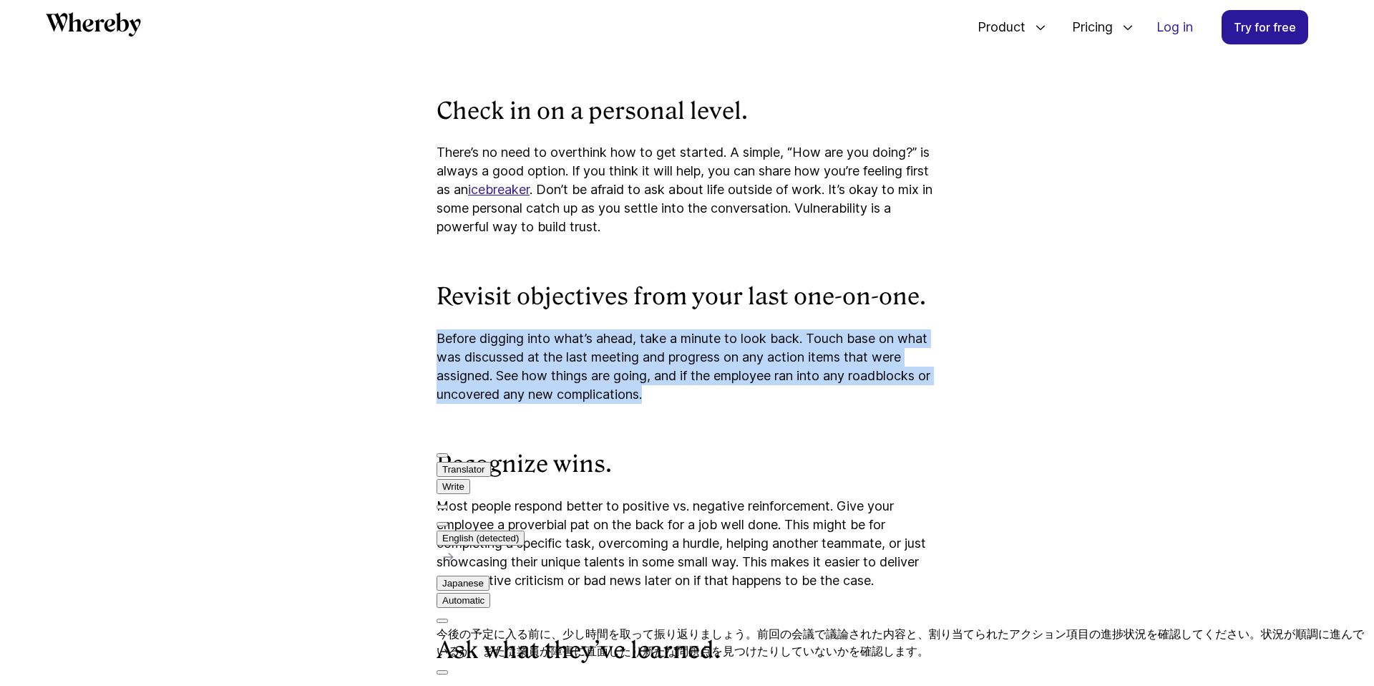
click at [591, 626] on div "今後の予定に入る前に、少し時間を取って振り返りましょう。前回の会議で議論された内容と、割り当てられたアクション項目の進捗状況を確認してください。状況が順調に進…" at bounding box center [906, 643] width 938 height 34
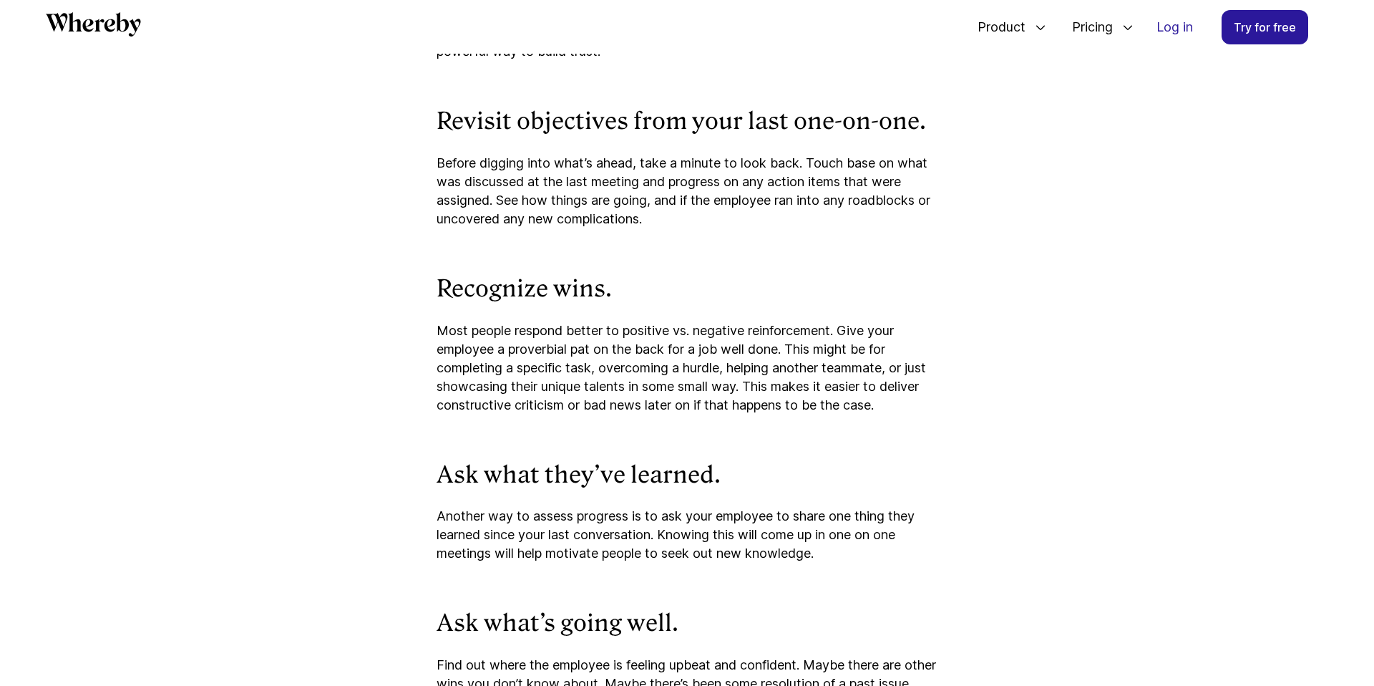
scroll to position [5161, 0]
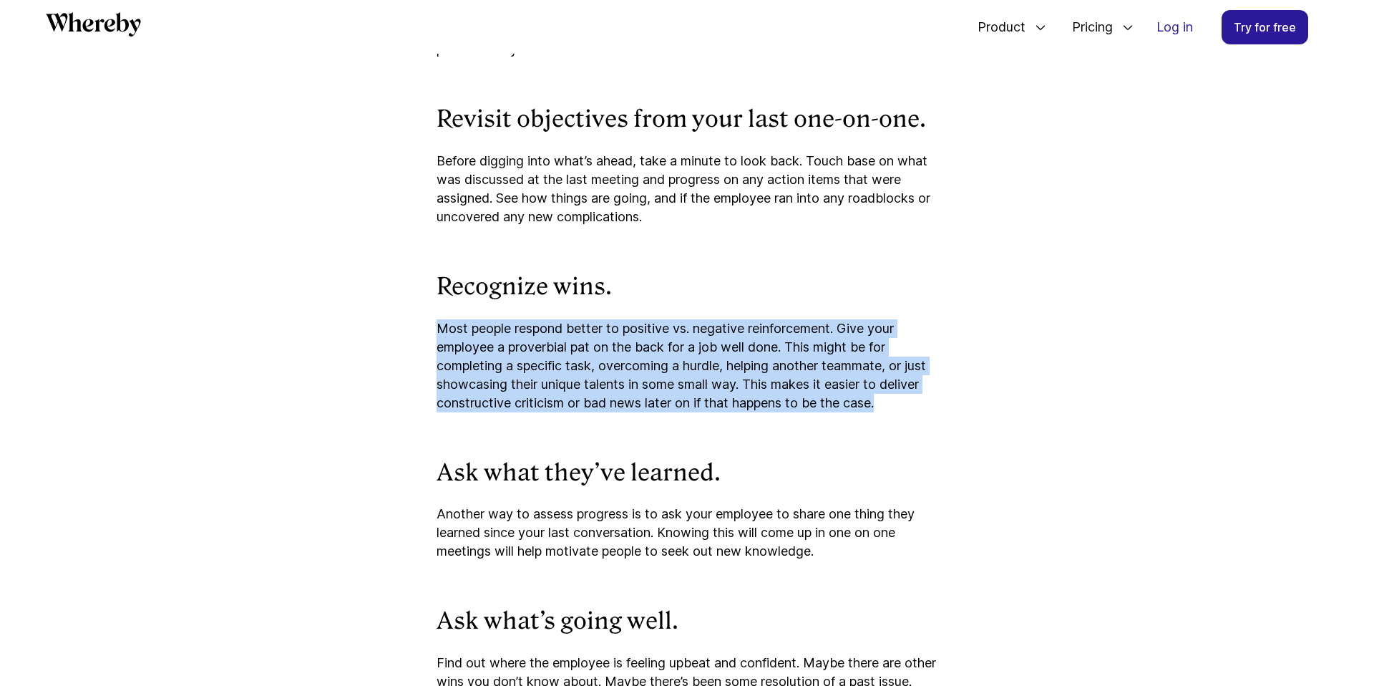
drag, startPoint x: 434, startPoint y: 350, endPoint x: 1029, endPoint y: 418, distance: 598.7
click at [929, 428] on div at bounding box center [929, 428] width 0 height 0
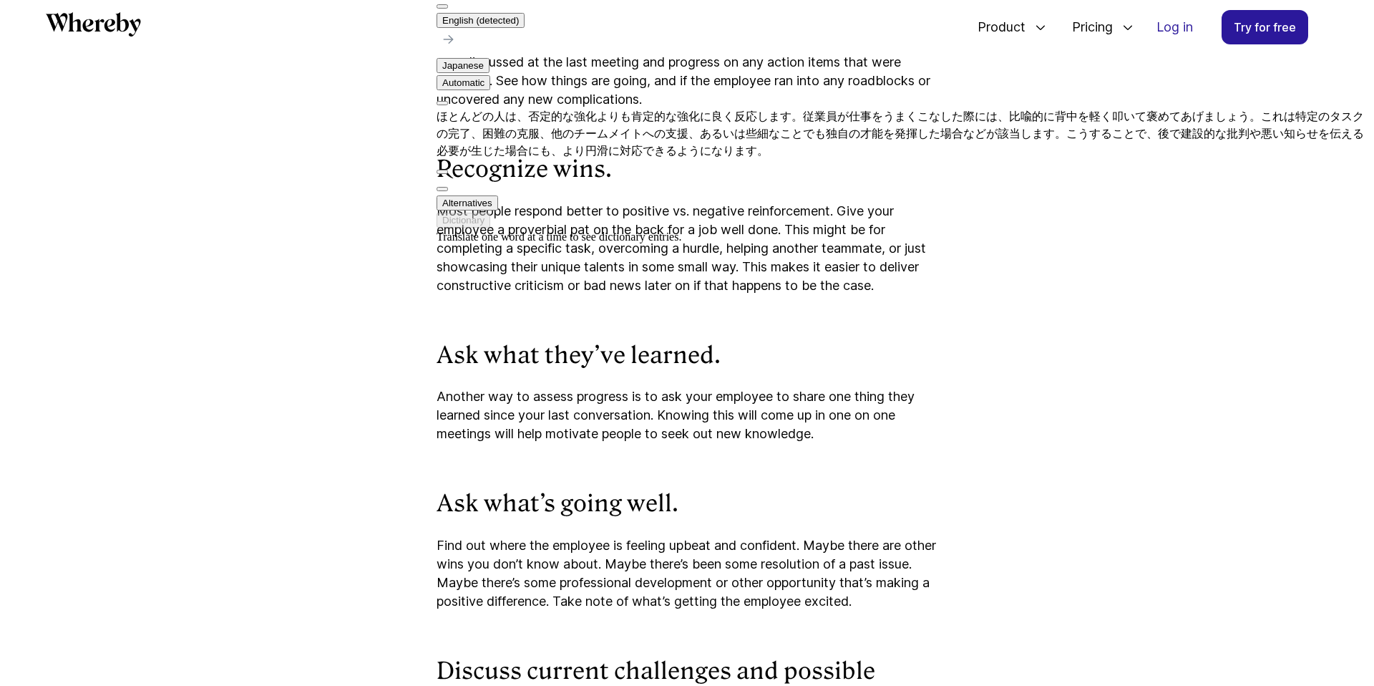
click at [571, 428] on p "Another way to assess progress is to ask your employee to share one thing they …" at bounding box center [687, 415] width 501 height 56
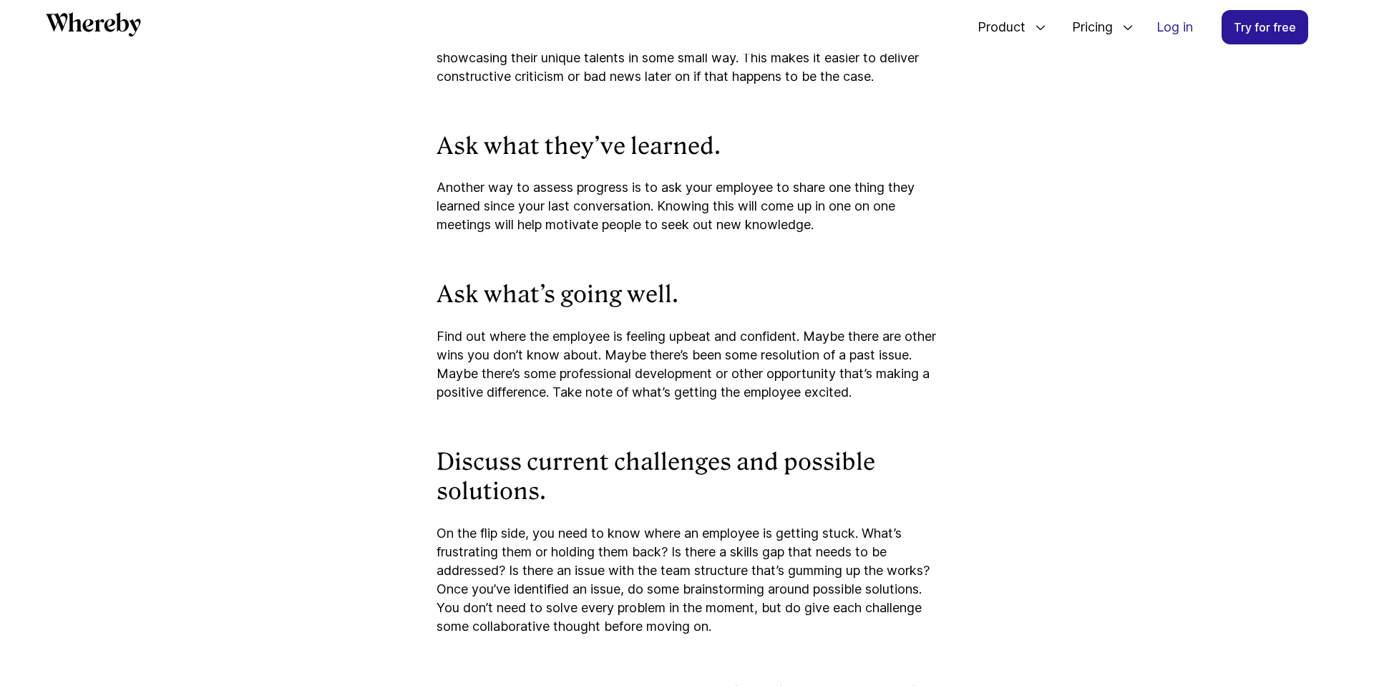
scroll to position [5482, 0]
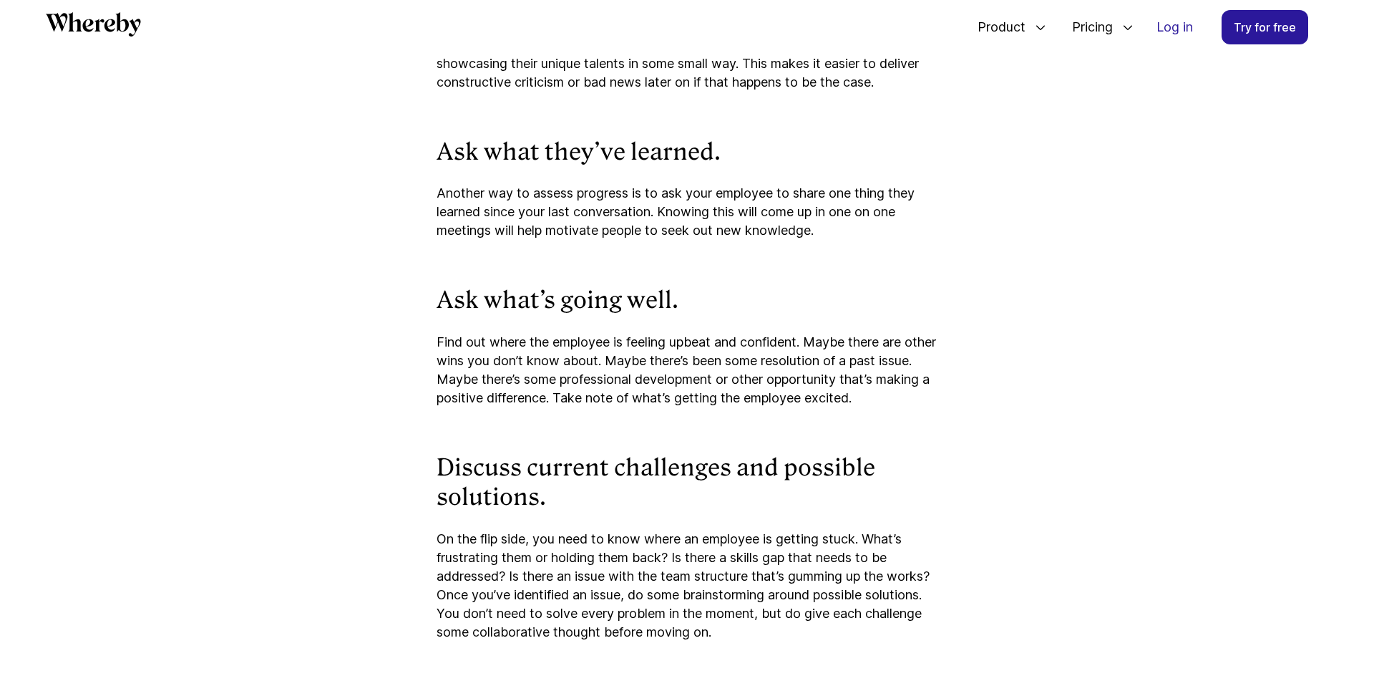
drag, startPoint x: 434, startPoint y: 218, endPoint x: 860, endPoint y: 256, distance: 426.9
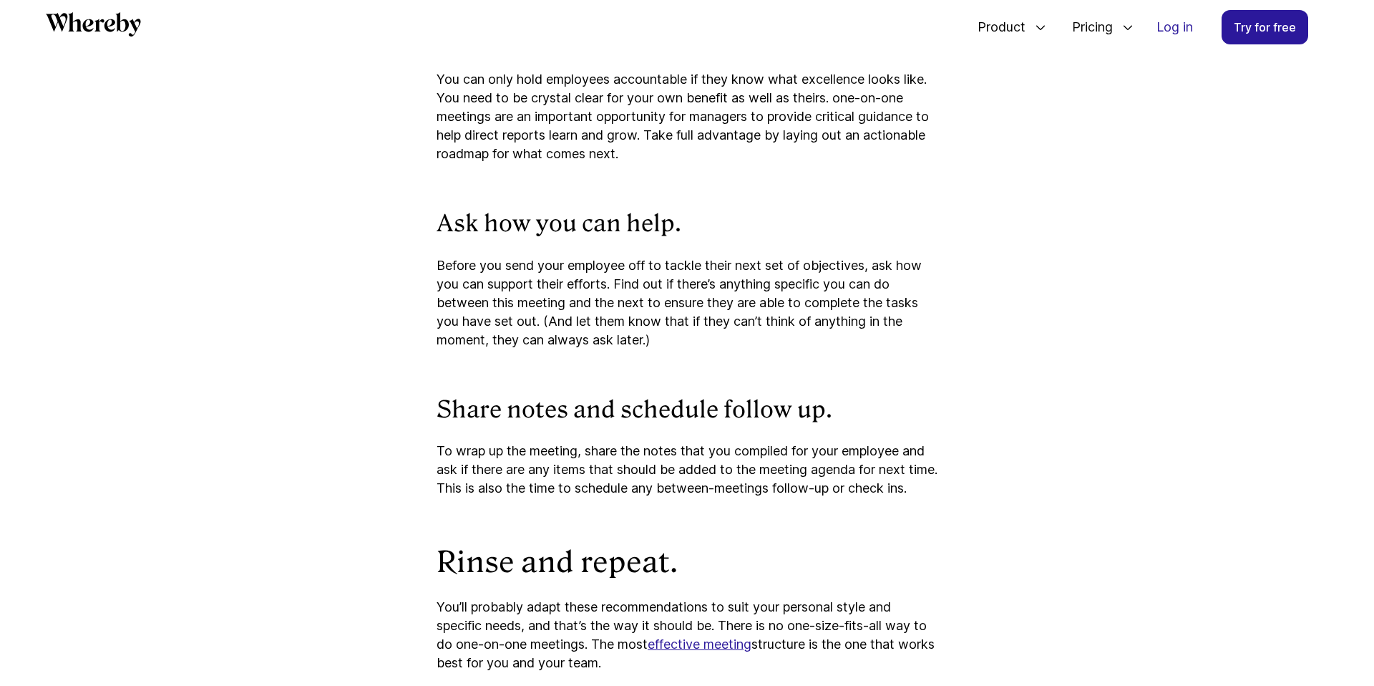
scroll to position [6554, 0]
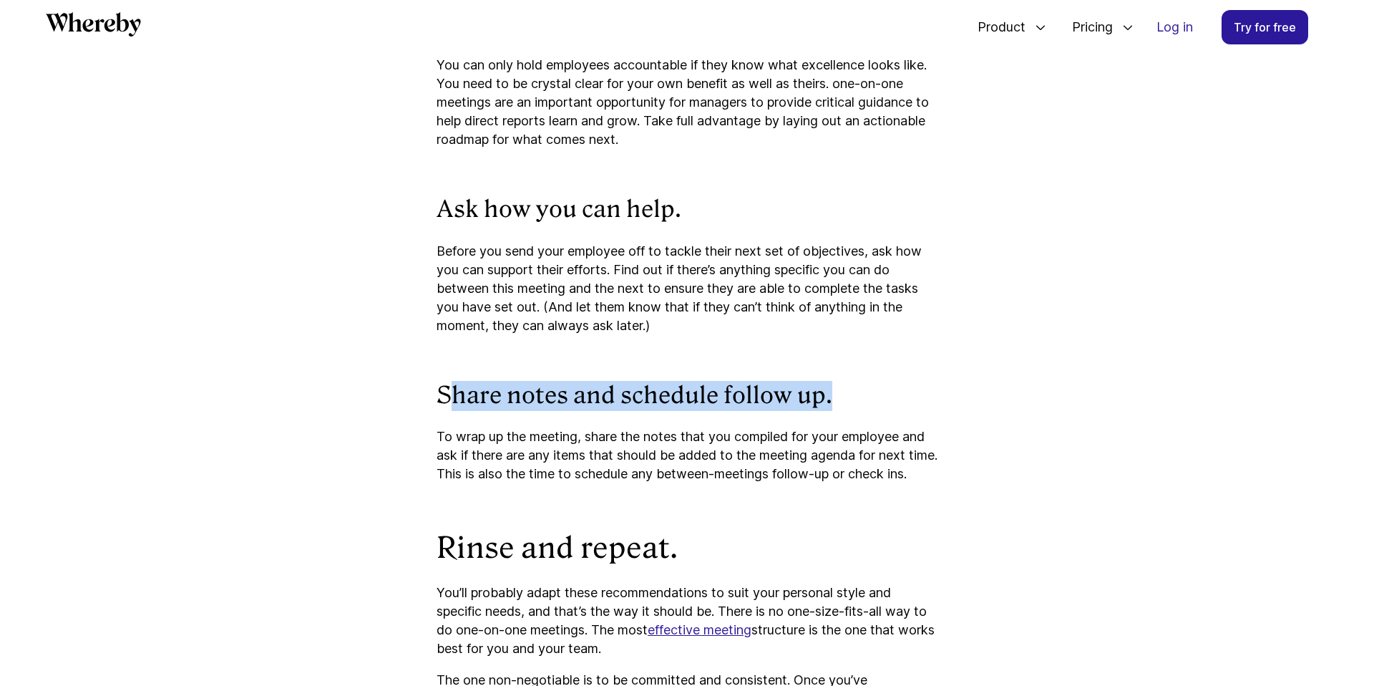
drag, startPoint x: 445, startPoint y: 413, endPoint x: 912, endPoint y: 416, distance: 467.4
click at [912, 411] on h3 "Share notes and schedule follow up." at bounding box center [687, 396] width 501 height 30
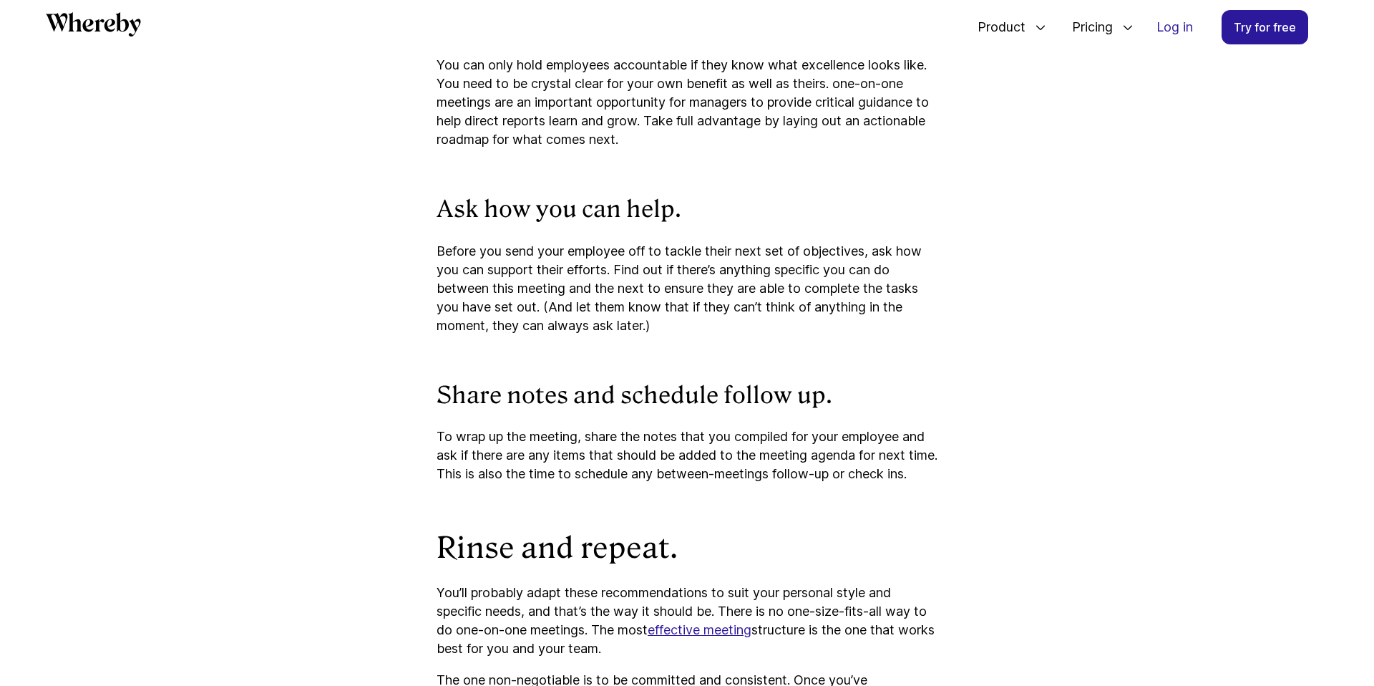
click at [752, 405] on h3 "Share notes and schedule follow up." at bounding box center [687, 396] width 501 height 30
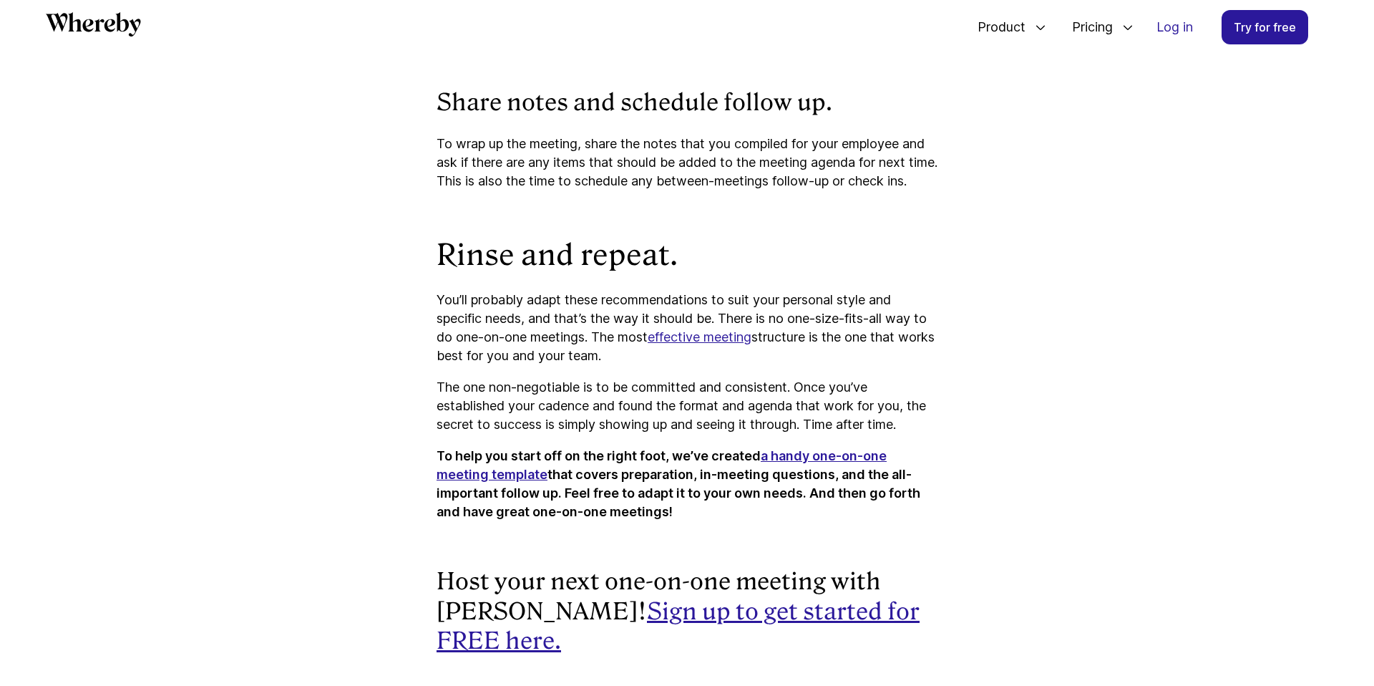
scroll to position [6900, 0]
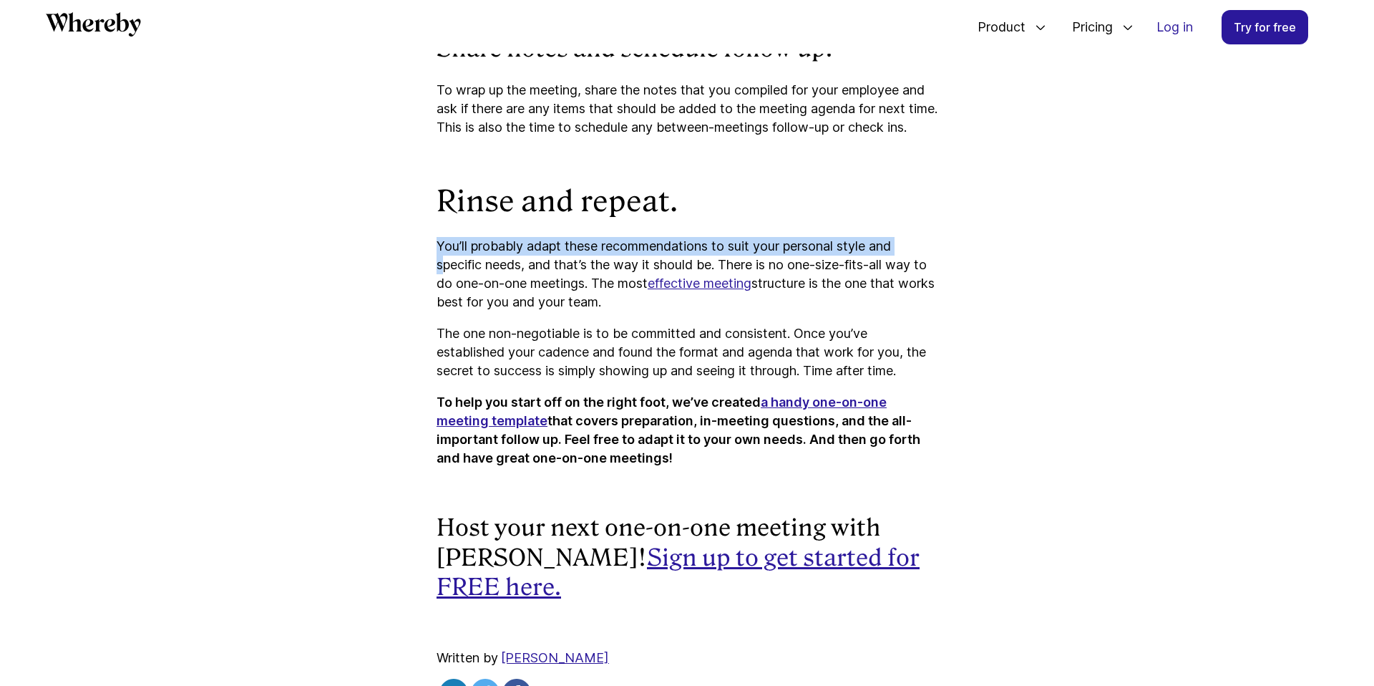
drag, startPoint x: 442, startPoint y: 295, endPoint x: 430, endPoint y: 283, distance: 16.7
drag, startPoint x: 430, startPoint y: 283, endPoint x: 769, endPoint y: 490, distance: 397.1
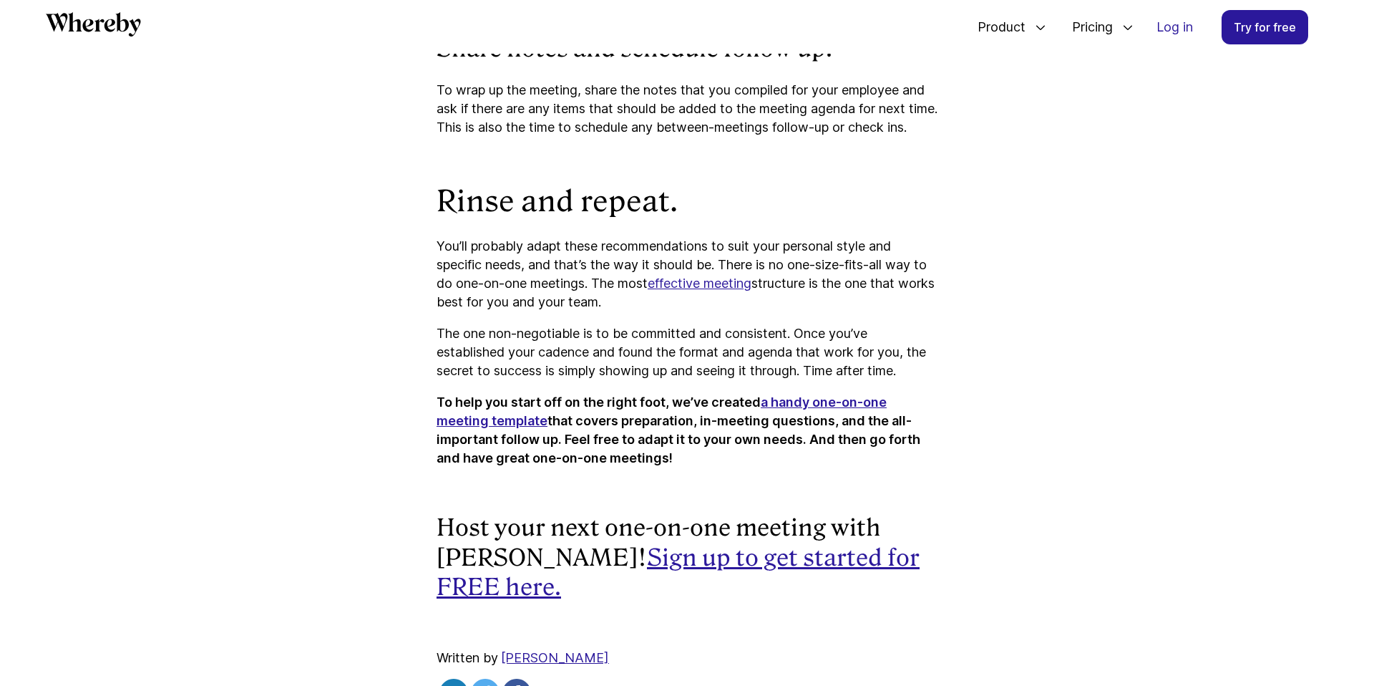
click at [671, 502] on div at bounding box center [671, 502] width 0 height 0
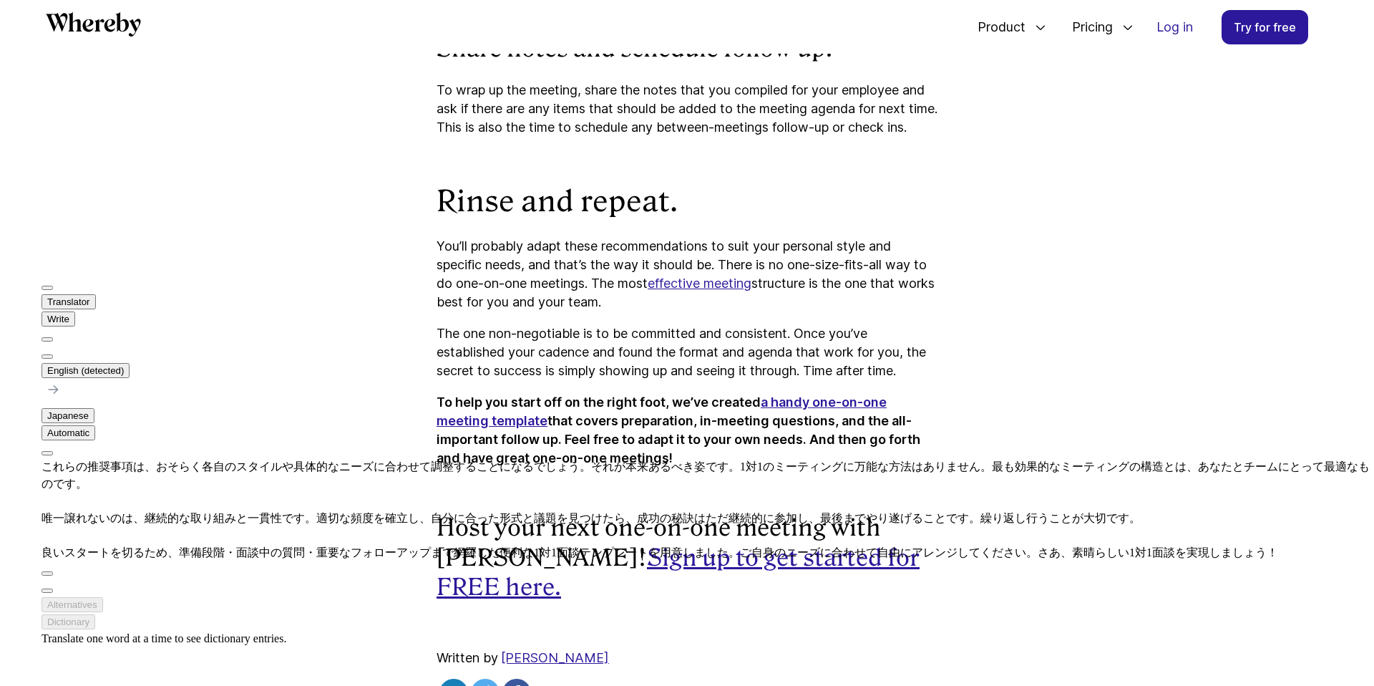
click at [802, 467] on p "To help you start off on the right foot, we’ve created a handy one-on-one meeti…" at bounding box center [687, 430] width 501 height 74
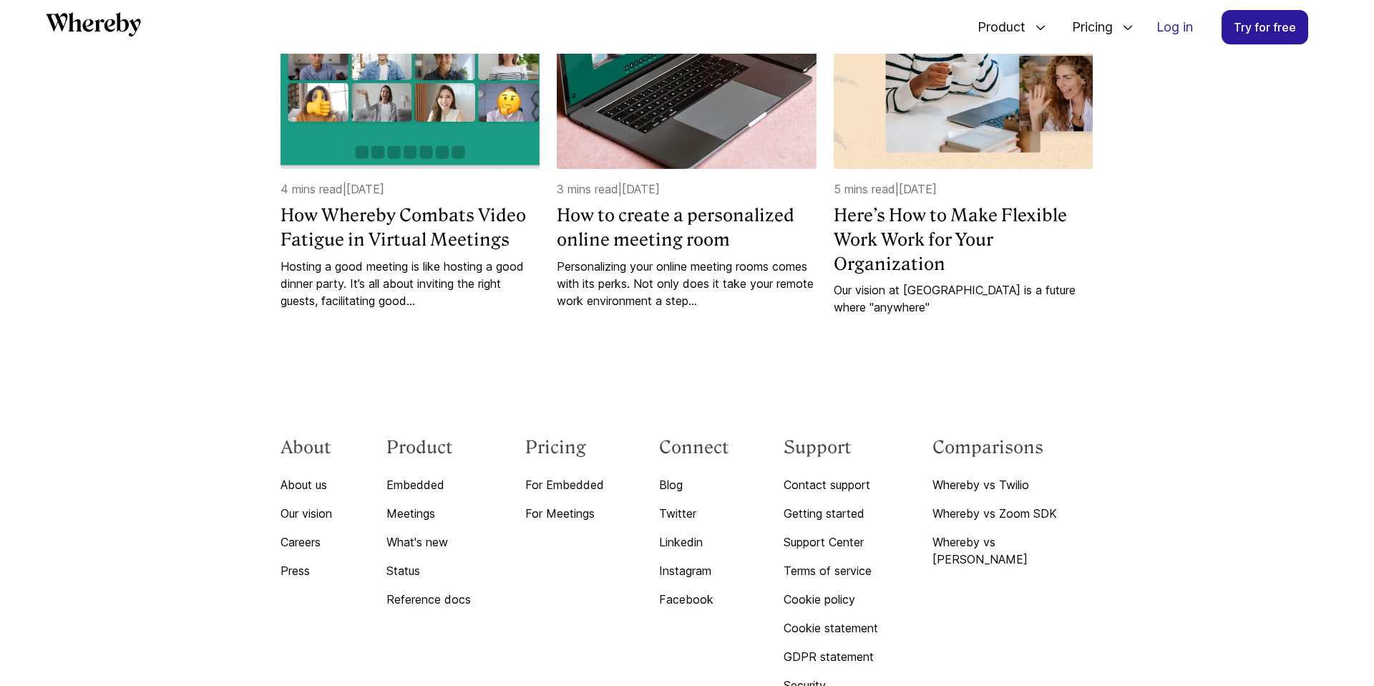
scroll to position [8022, 0]
